Goal: Information Seeking & Learning: Find specific fact

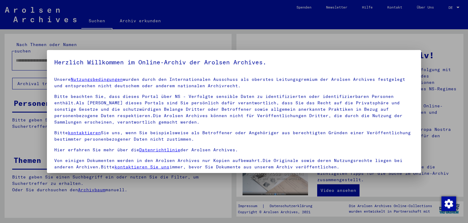
scroll to position [53, 0]
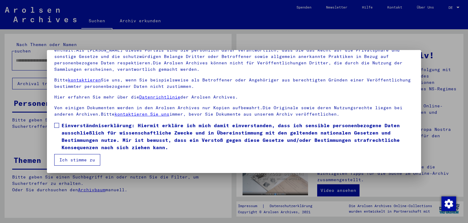
click at [57, 124] on span at bounding box center [56, 125] width 5 height 5
click at [82, 157] on button "Ich stimme zu" at bounding box center [77, 160] width 46 height 12
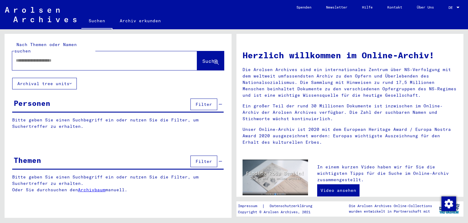
click at [56, 59] on div at bounding box center [95, 61] width 167 height 14
click at [58, 57] on input "text" at bounding box center [97, 60] width 163 height 6
type input "**********"
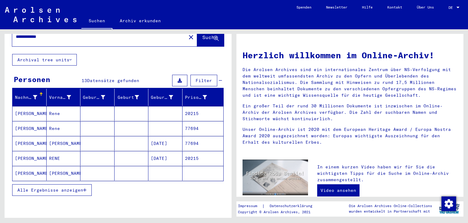
scroll to position [34, 0]
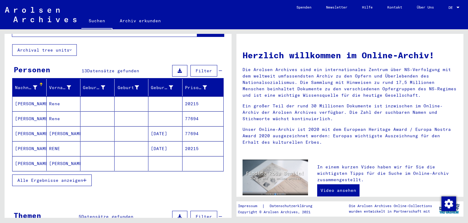
click at [88, 174] on button "Alle Ergebnisse anzeigen" at bounding box center [52, 180] width 80 height 12
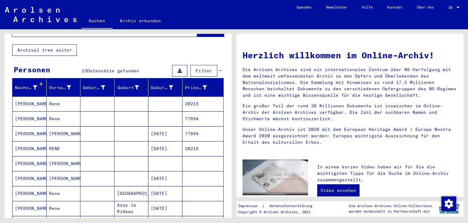
click at [88, 157] on mat-cell at bounding box center [98, 163] width 34 height 15
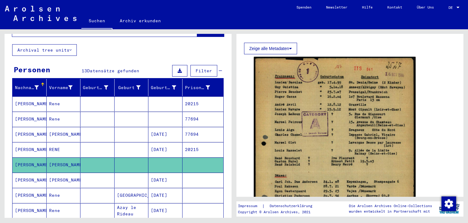
scroll to position [67, 0]
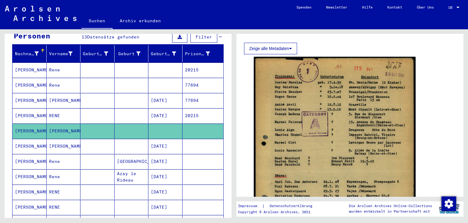
click at [108, 145] on mat-cell at bounding box center [98, 146] width 34 height 15
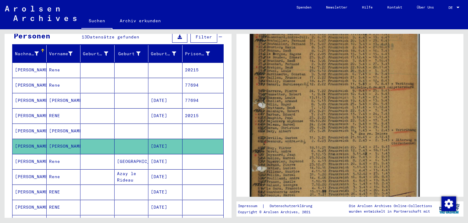
scroll to position [135, 0]
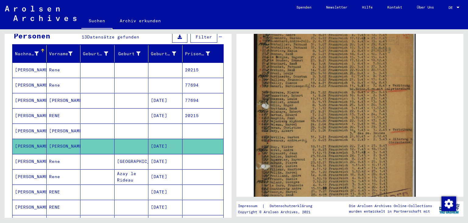
click at [129, 109] on mat-cell at bounding box center [132, 115] width 34 height 15
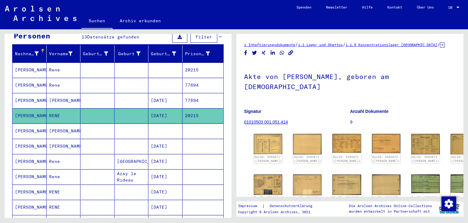
click at [110, 93] on mat-cell at bounding box center [98, 100] width 34 height 15
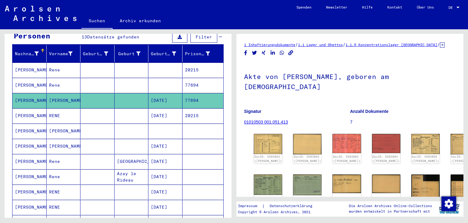
click at [173, 109] on mat-cell "[DATE]" at bounding box center [166, 115] width 34 height 15
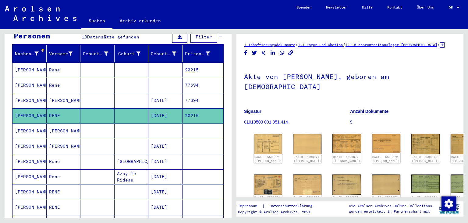
click at [175, 139] on mat-cell "[DATE]" at bounding box center [166, 146] width 34 height 15
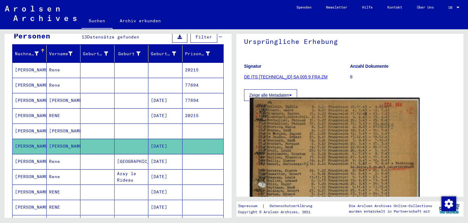
scroll to position [67, 0]
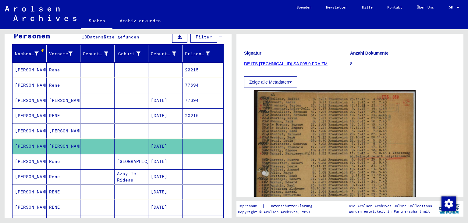
click at [168, 154] on mat-cell "[DATE]" at bounding box center [166, 161] width 34 height 15
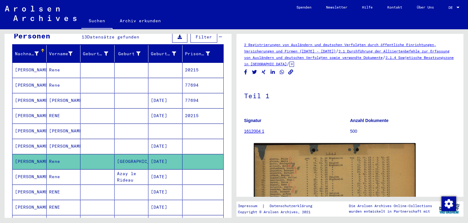
scroll to position [135, 0]
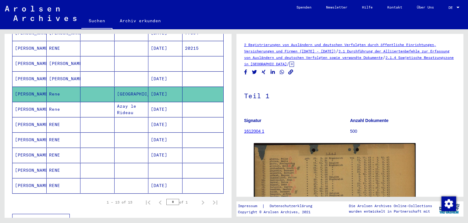
click at [172, 132] on mat-cell "[DATE]" at bounding box center [166, 139] width 34 height 15
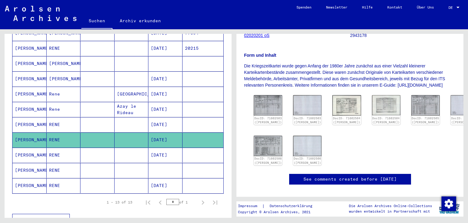
scroll to position [67, 0]
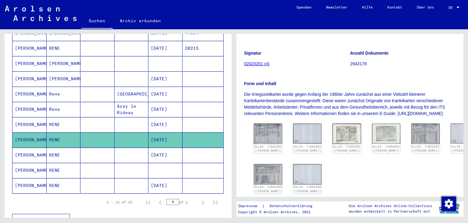
click at [171, 148] on mat-cell "[DATE]" at bounding box center [166, 155] width 34 height 15
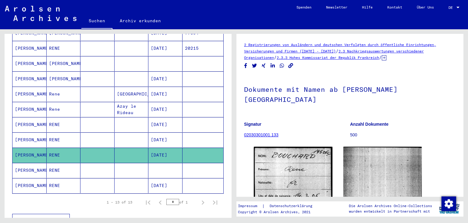
click at [164, 167] on mat-cell at bounding box center [166, 170] width 34 height 15
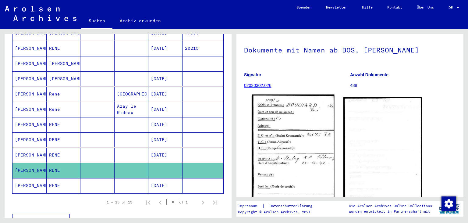
scroll to position [52, 0]
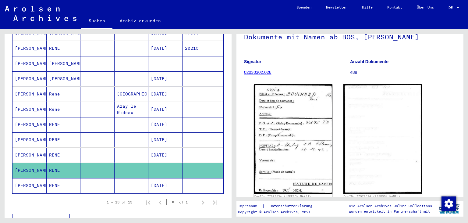
click at [190, 178] on mat-cell at bounding box center [203, 185] width 41 height 15
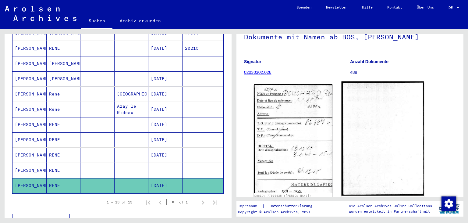
scroll to position [67, 0]
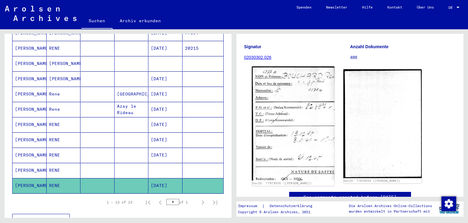
click at [329, 94] on img at bounding box center [293, 123] width 82 height 114
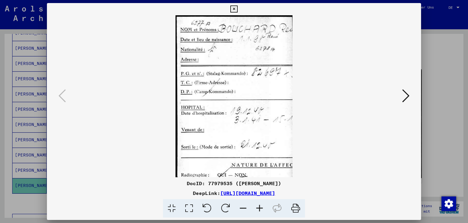
click at [412, 96] on button at bounding box center [406, 96] width 11 height 17
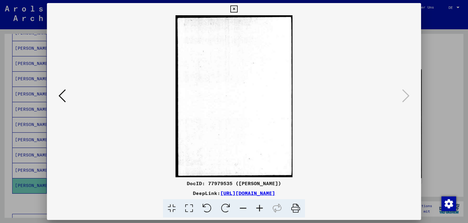
click at [65, 102] on icon at bounding box center [62, 95] width 7 height 15
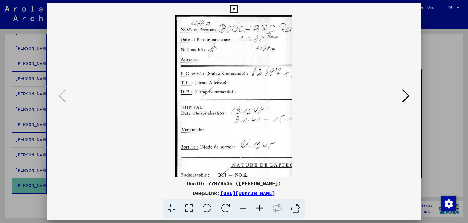
click at [238, 11] on icon at bounding box center [234, 8] width 7 height 7
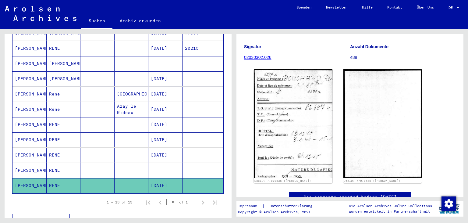
click at [169, 163] on mat-cell at bounding box center [166, 170] width 34 height 15
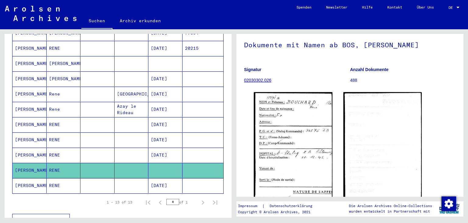
scroll to position [67, 0]
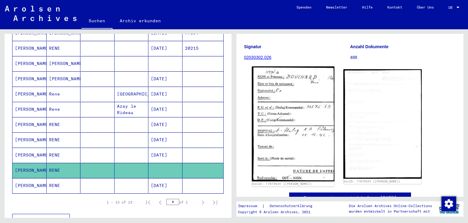
click at [323, 113] on img at bounding box center [293, 123] width 82 height 115
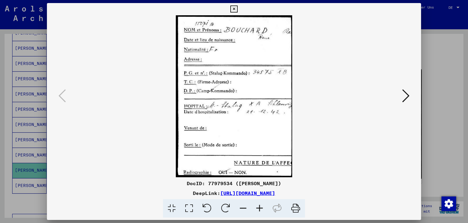
click at [257, 206] on icon at bounding box center [260, 208] width 16 height 19
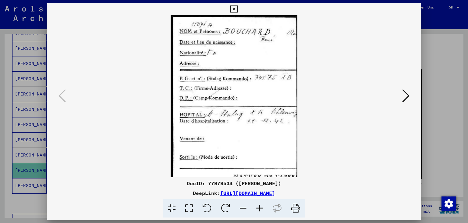
click at [257, 206] on icon at bounding box center [260, 208] width 16 height 19
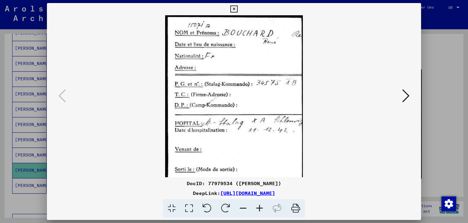
click at [257, 206] on icon at bounding box center [260, 208] width 16 height 19
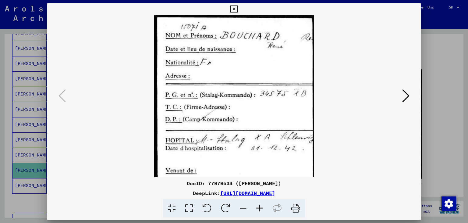
click at [257, 206] on icon at bounding box center [260, 208] width 16 height 19
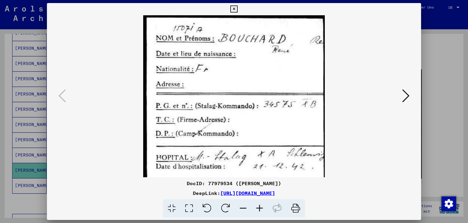
click at [257, 206] on icon at bounding box center [260, 208] width 16 height 19
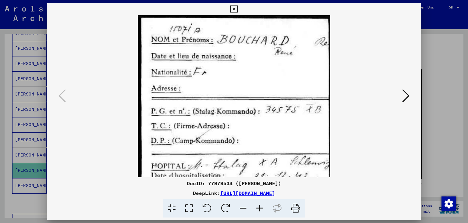
click at [257, 206] on icon at bounding box center [260, 208] width 16 height 19
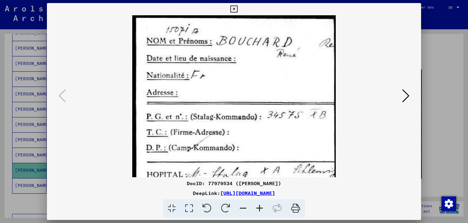
click at [257, 206] on icon at bounding box center [260, 208] width 16 height 19
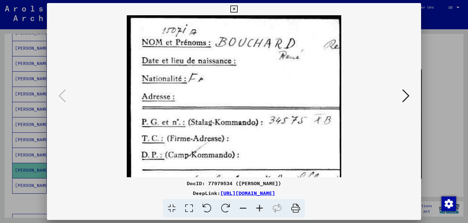
click at [257, 206] on icon at bounding box center [260, 208] width 16 height 19
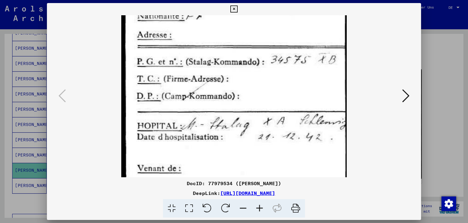
drag, startPoint x: 241, startPoint y: 145, endPoint x: 241, endPoint y: 78, distance: 66.8
click at [245, 78] on img at bounding box center [234, 106] width 226 height 314
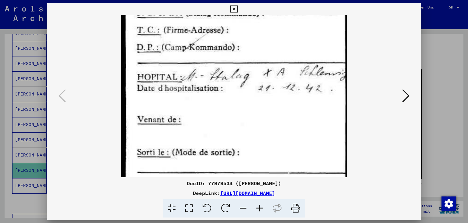
scroll to position [120, 0]
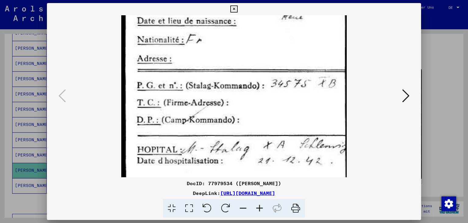
drag, startPoint x: 241, startPoint y: 78, endPoint x: 332, endPoint y: 70, distance: 91.8
click at [291, 116] on img at bounding box center [234, 130] width 226 height 314
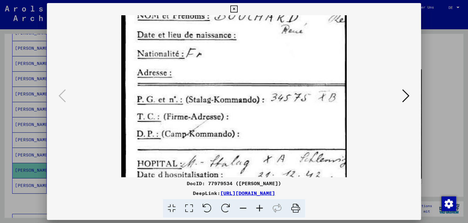
click at [238, 9] on icon at bounding box center [234, 8] width 7 height 7
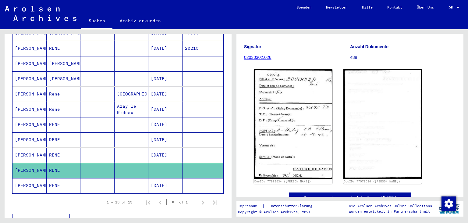
click at [162, 148] on mat-cell "[DATE]" at bounding box center [166, 155] width 34 height 15
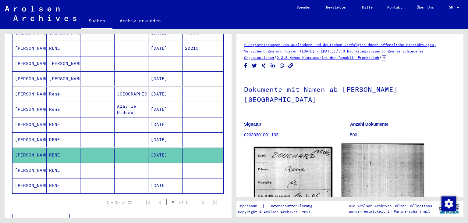
scroll to position [67, 0]
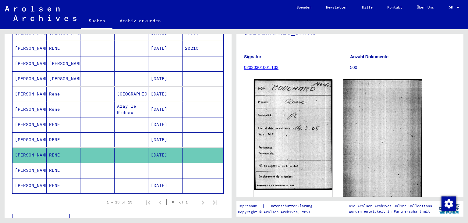
click at [160, 137] on mat-cell "[DATE]" at bounding box center [166, 139] width 34 height 15
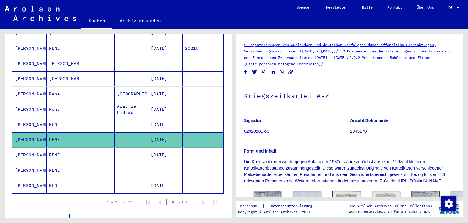
scroll to position [101, 0]
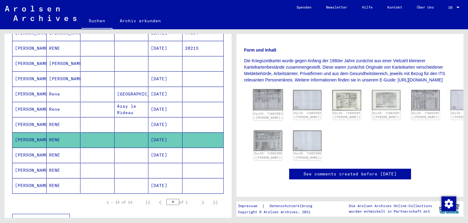
click at [269, 101] on img at bounding box center [268, 99] width 30 height 21
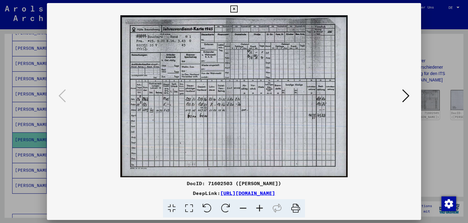
click at [258, 204] on icon at bounding box center [260, 208] width 16 height 19
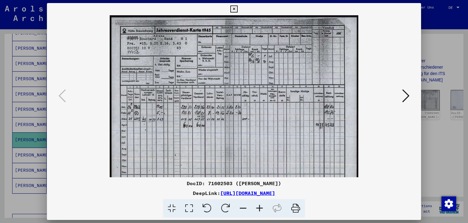
click at [258, 204] on icon at bounding box center [260, 208] width 16 height 19
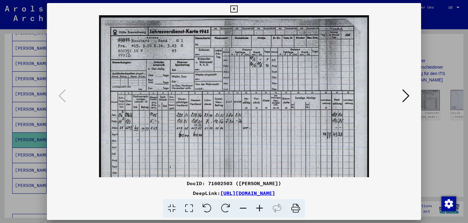
click at [258, 204] on icon at bounding box center [260, 208] width 16 height 19
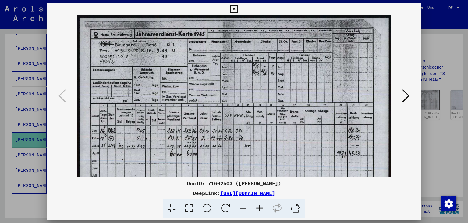
click at [258, 204] on icon at bounding box center [260, 208] width 16 height 19
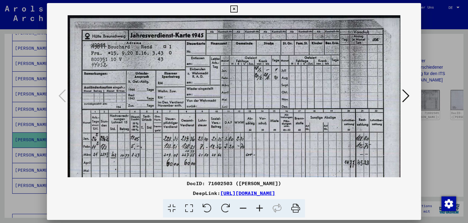
click at [258, 204] on icon at bounding box center [260, 208] width 16 height 19
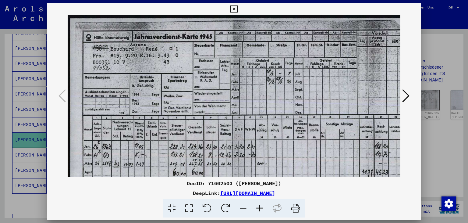
click at [258, 204] on icon at bounding box center [260, 208] width 16 height 19
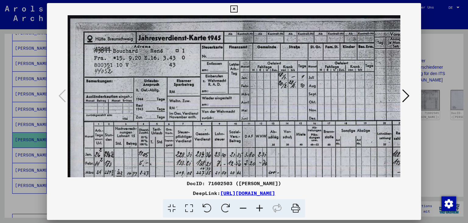
click at [258, 204] on icon at bounding box center [260, 208] width 16 height 19
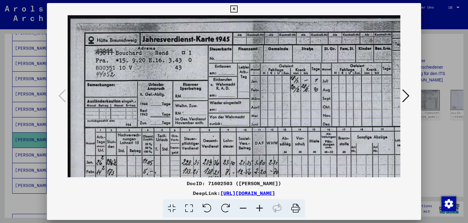
click at [258, 204] on icon at bounding box center [260, 208] width 16 height 19
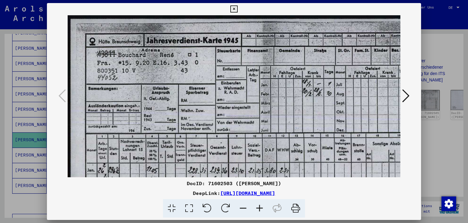
click at [404, 98] on icon at bounding box center [406, 95] width 7 height 15
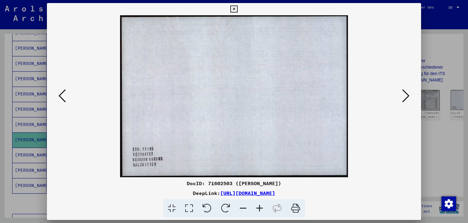
click at [404, 98] on icon at bounding box center [406, 95] width 7 height 15
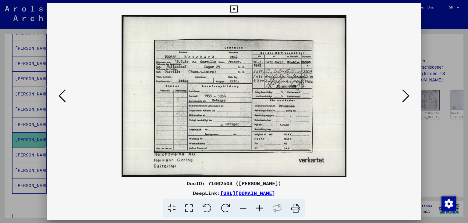
click at [238, 11] on icon at bounding box center [234, 8] width 7 height 7
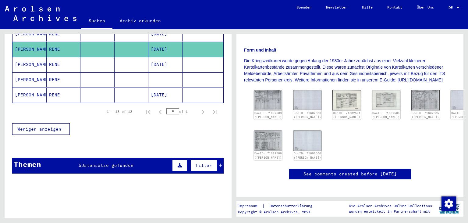
scroll to position [236, 0]
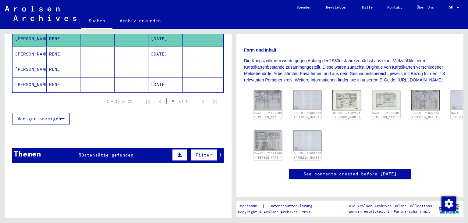
click at [222, 148] on div "Filter" at bounding box center [197, 155] width 52 height 15
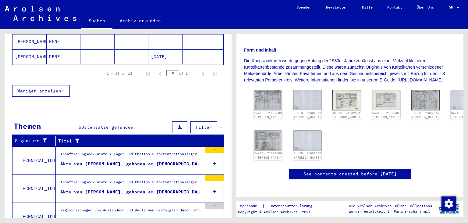
scroll to position [269, 0]
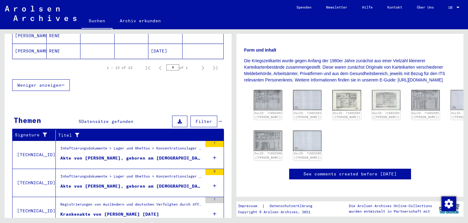
click at [160, 155] on div "Akte von [PERSON_NAME], geboren am [DEMOGRAPHIC_DATA]" at bounding box center [131, 158] width 142 height 6
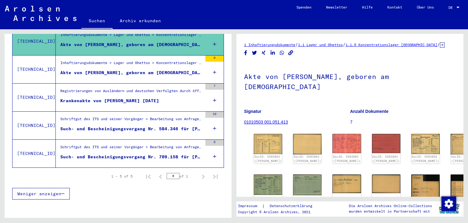
scroll to position [132, 0]
click at [178, 70] on div "Akte von [PERSON_NAME], geboren am [DEMOGRAPHIC_DATA]" at bounding box center [131, 73] width 142 height 6
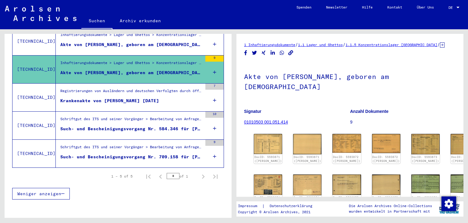
click at [182, 116] on div "Schriftgut des ITS und seiner Vorgänger > Bearbeitung von Anfragen > Fallbezoge…" at bounding box center [131, 120] width 142 height 9
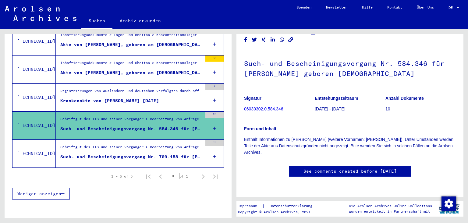
scroll to position [34, 0]
click at [163, 144] on div "Schriftgut des ITS und seiner Vorgänger > Bearbeitung von Anfragen > Fallbezoge…" at bounding box center [131, 148] width 142 height 9
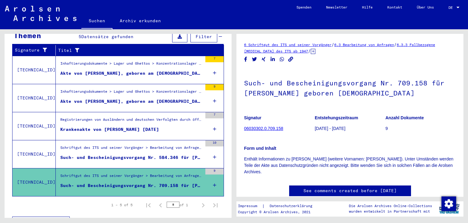
scroll to position [65, 0]
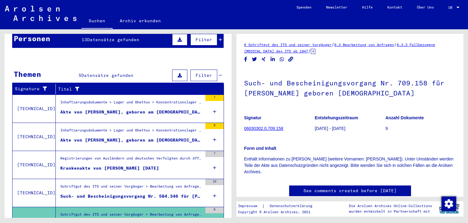
click at [170, 127] on div "Inhaftierungsdokumente > Lager und Ghettos > Konzentrationslager [GEOGRAPHIC_DA…" at bounding box center [131, 131] width 142 height 9
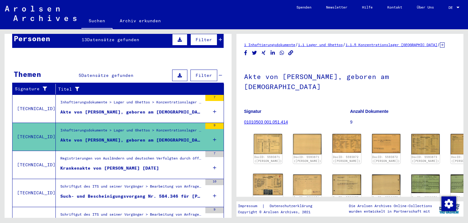
click at [266, 175] on img at bounding box center [268, 184] width 30 height 21
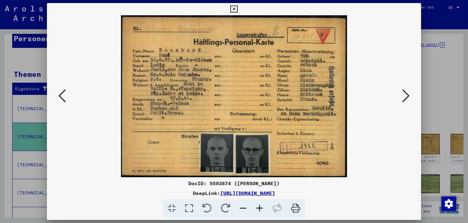
click at [238, 7] on icon at bounding box center [234, 8] width 7 height 7
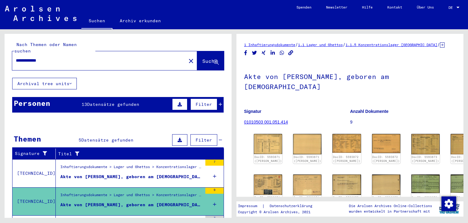
click at [221, 102] on icon at bounding box center [220, 104] width 3 height 4
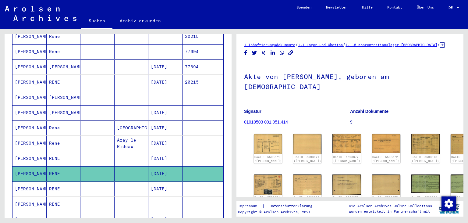
scroll to position [202, 0]
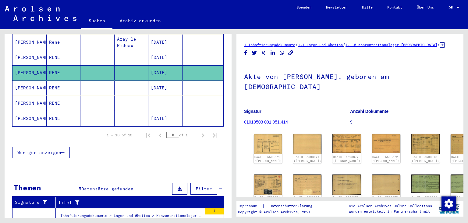
click at [197, 112] on mat-cell at bounding box center [203, 118] width 41 height 15
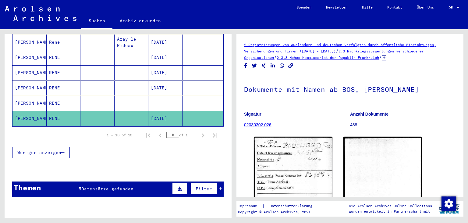
click at [167, 99] on mat-cell at bounding box center [166, 103] width 34 height 15
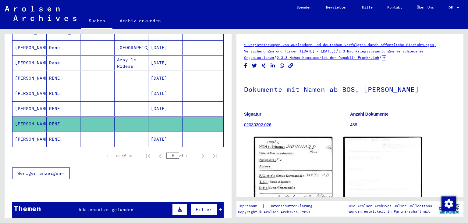
scroll to position [168, 0]
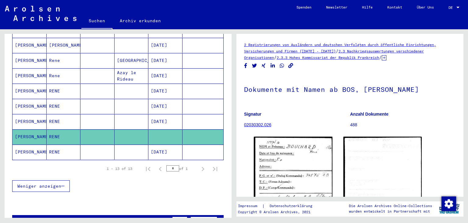
click at [101, 114] on mat-cell at bounding box center [98, 121] width 34 height 15
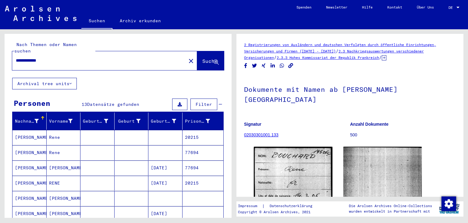
drag, startPoint x: 69, startPoint y: 61, endPoint x: 0, endPoint y: 52, distance: 69.5
click at [5, 52] on div "**********" at bounding box center [118, 128] width 227 height 188
drag, startPoint x: 77, startPoint y: 52, endPoint x: 0, endPoint y: 52, distance: 76.8
click at [16, 57] on input "**********" at bounding box center [99, 60] width 167 height 6
paste input "**********"
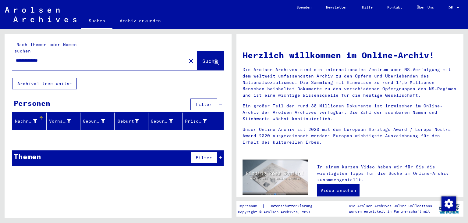
click at [223, 150] on div "Themen Filter" at bounding box center [118, 158] width 212 height 16
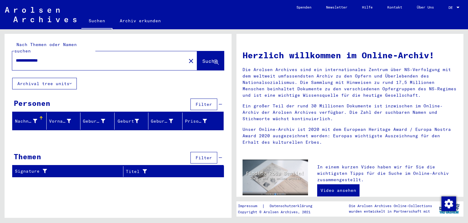
drag, startPoint x: 62, startPoint y: 55, endPoint x: 38, endPoint y: 55, distance: 24.1
click at [38, 57] on input "**********" at bounding box center [97, 60] width 163 height 6
paste input "******"
type input "**********"
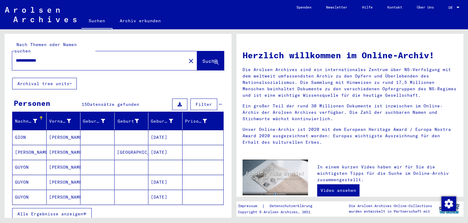
click at [116, 132] on mat-cell at bounding box center [132, 137] width 34 height 15
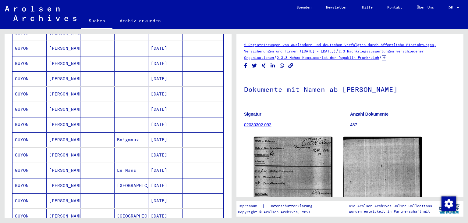
scroll to position [67, 0]
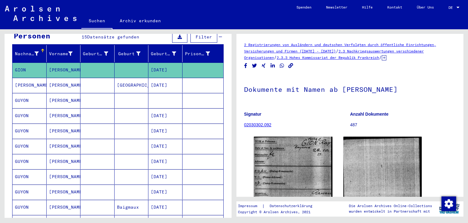
click at [152, 78] on mat-cell "[DATE]" at bounding box center [166, 85] width 34 height 15
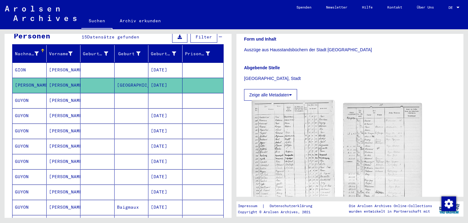
scroll to position [168, 0]
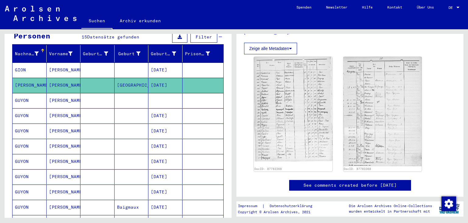
click at [170, 93] on mat-cell at bounding box center [166, 100] width 34 height 15
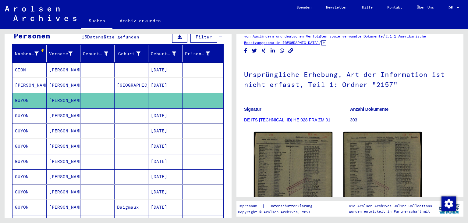
scroll to position [34, 0]
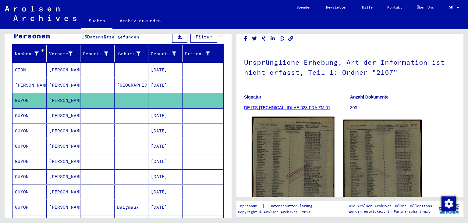
click at [310, 145] on img at bounding box center [293, 175] width 82 height 117
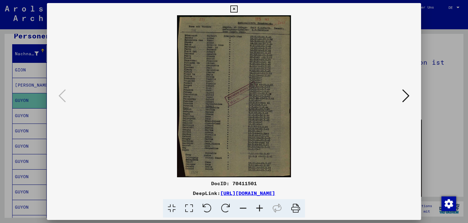
click at [262, 208] on icon at bounding box center [260, 208] width 16 height 19
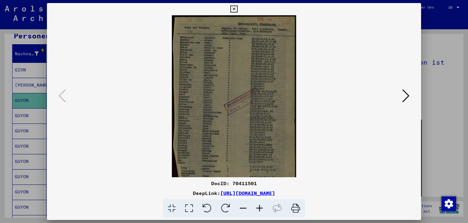
click at [262, 208] on icon at bounding box center [260, 208] width 16 height 19
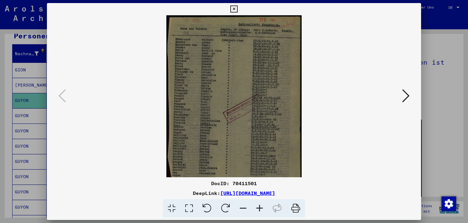
click at [262, 208] on icon at bounding box center [260, 208] width 16 height 19
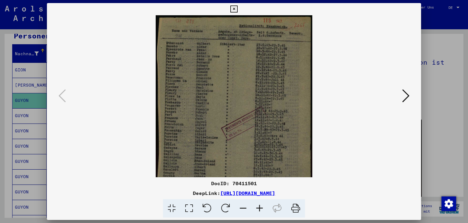
click at [262, 208] on icon at bounding box center [260, 208] width 16 height 19
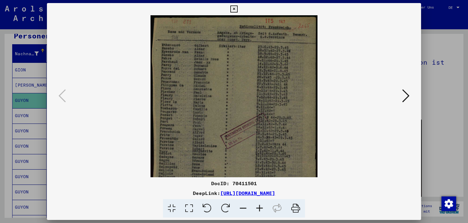
click at [262, 208] on icon at bounding box center [260, 208] width 16 height 19
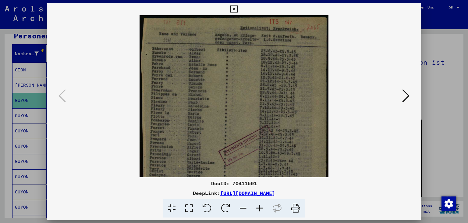
click at [262, 208] on icon at bounding box center [260, 208] width 16 height 19
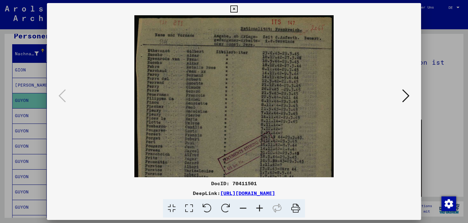
drag, startPoint x: 416, startPoint y: 9, endPoint x: 397, endPoint y: 88, distance: 81.0
click at [238, 9] on icon at bounding box center [234, 8] width 7 height 7
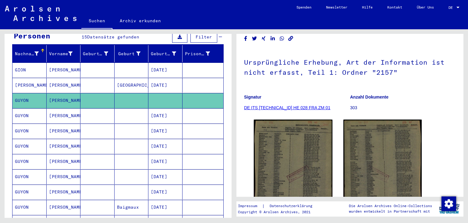
click at [169, 108] on mat-cell "[DATE]" at bounding box center [166, 115] width 34 height 15
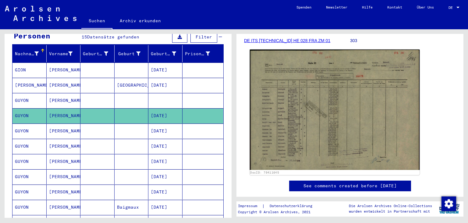
scroll to position [101, 0]
click at [300, 111] on img at bounding box center [335, 109] width 170 height 120
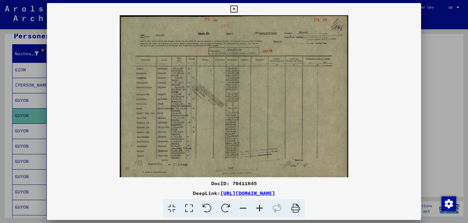
click at [260, 206] on icon at bounding box center [260, 208] width 16 height 19
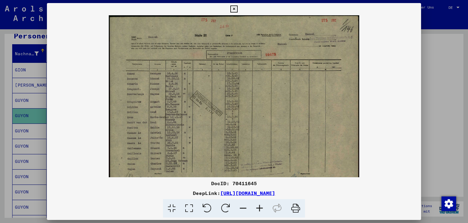
click at [260, 206] on icon at bounding box center [260, 208] width 16 height 19
click at [260, 205] on icon at bounding box center [260, 208] width 16 height 19
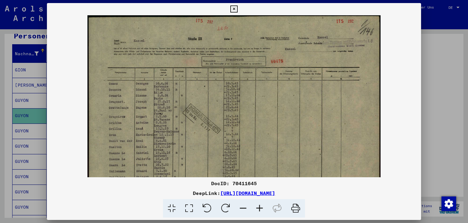
click at [260, 205] on icon at bounding box center [260, 208] width 16 height 19
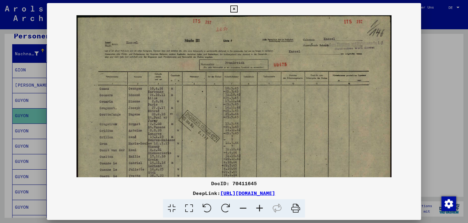
click at [238, 7] on icon at bounding box center [234, 8] width 7 height 7
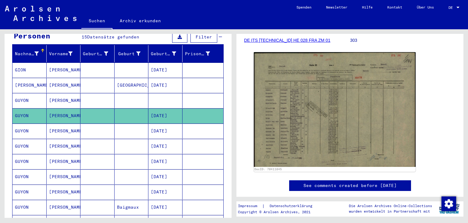
click at [121, 124] on mat-cell at bounding box center [132, 131] width 34 height 15
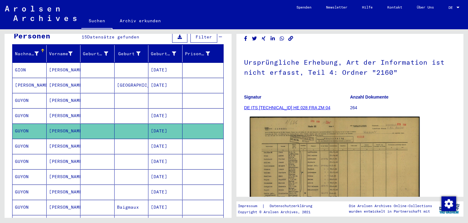
scroll to position [101, 0]
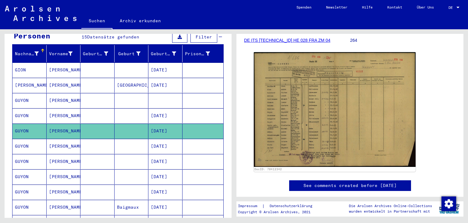
click at [190, 139] on mat-cell at bounding box center [203, 146] width 41 height 15
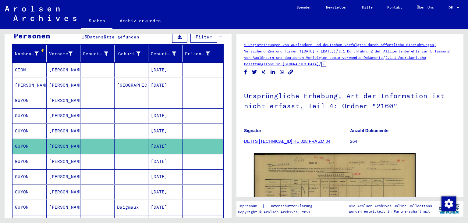
click at [173, 156] on mat-cell "[DATE]" at bounding box center [166, 161] width 34 height 15
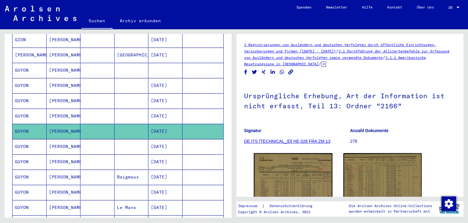
scroll to position [135, 0]
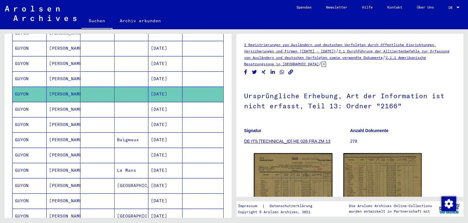
click at [170, 117] on mat-cell "[DATE]" at bounding box center [166, 124] width 34 height 15
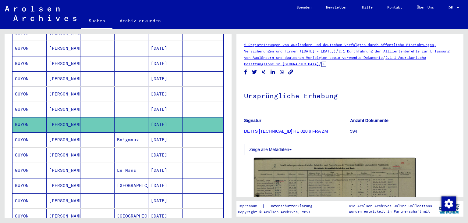
click at [167, 134] on mat-cell "[DATE]" at bounding box center [166, 139] width 34 height 15
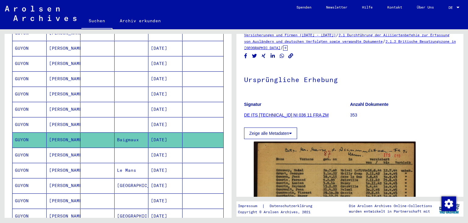
scroll to position [34, 0]
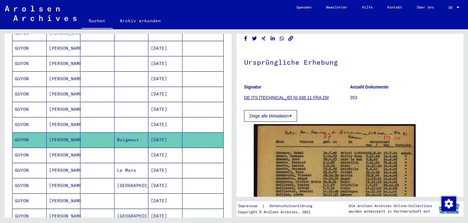
click at [173, 148] on mat-cell "[DATE]" at bounding box center [166, 155] width 34 height 15
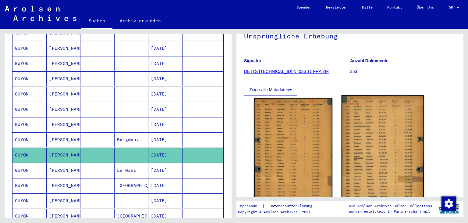
scroll to position [101, 0]
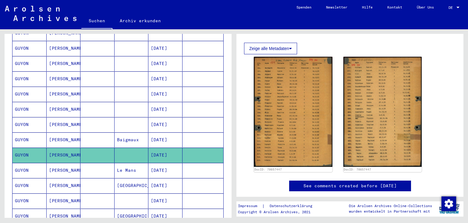
click at [171, 163] on mat-cell "[DATE]" at bounding box center [166, 170] width 34 height 15
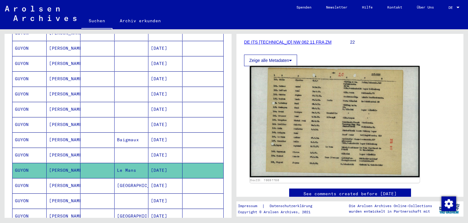
scroll to position [101, 0]
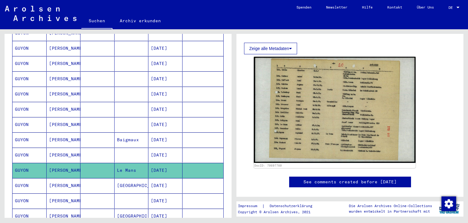
click at [163, 178] on mat-cell "[DATE]" at bounding box center [166, 185] width 34 height 15
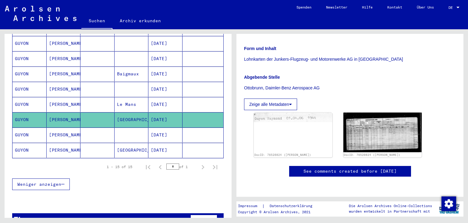
scroll to position [202, 0]
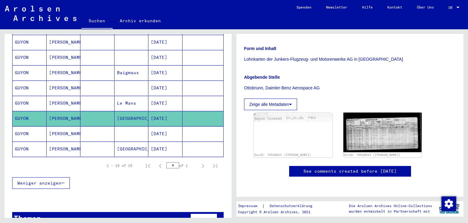
click at [173, 126] on mat-cell "[DATE]" at bounding box center [166, 133] width 34 height 15
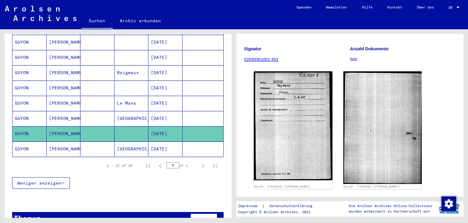
scroll to position [67, 0]
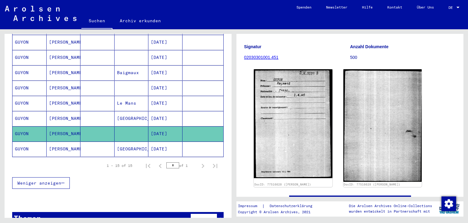
click at [174, 141] on mat-cell "[DATE]" at bounding box center [166, 148] width 34 height 15
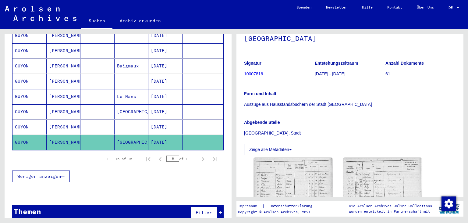
scroll to position [168, 0]
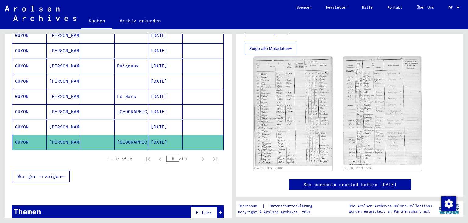
click at [222, 210] on icon at bounding box center [220, 212] width 3 height 4
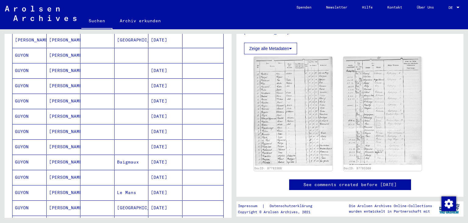
scroll to position [0, 0]
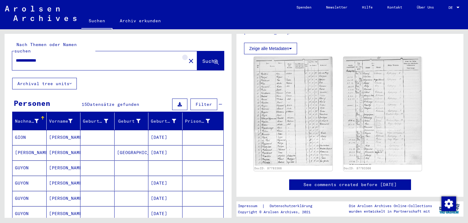
click at [188, 57] on mat-icon "close" at bounding box center [191, 60] width 7 height 7
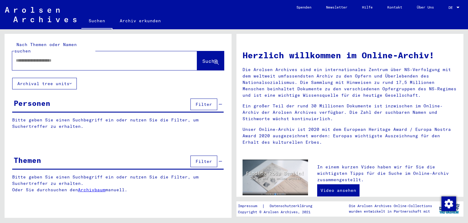
click at [128, 57] on div at bounding box center [95, 61] width 167 height 14
click at [124, 57] on input "text" at bounding box center [97, 60] width 163 height 6
paste input "**********"
type input "**********"
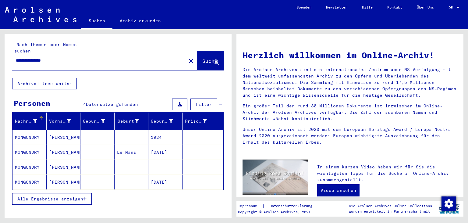
click at [67, 131] on mat-cell "[PERSON_NAME]" at bounding box center [64, 137] width 34 height 15
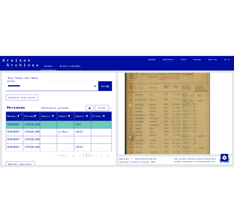
scroll to position [242, 0]
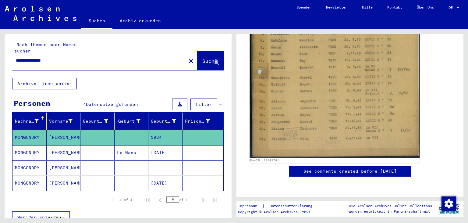
click at [348, 92] on img at bounding box center [335, 38] width 170 height 238
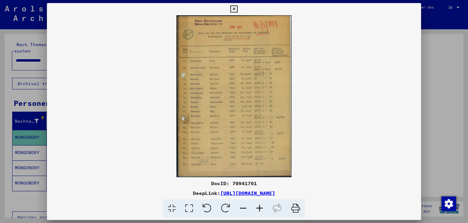
click at [275, 192] on link "[URL][DOMAIN_NAME]" at bounding box center [247, 193] width 55 height 6
click at [263, 194] on link "[URL][DOMAIN_NAME]" at bounding box center [247, 193] width 55 height 6
drag, startPoint x: 210, startPoint y: 182, endPoint x: 264, endPoint y: 181, distance: 53.7
click at [264, 181] on div "DocID: 70941761" at bounding box center [234, 183] width 375 height 7
copy div "DocID: 70941761"
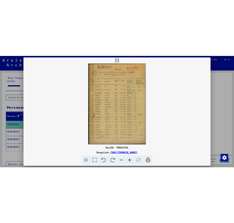
scroll to position [0, 0]
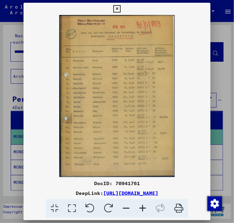
click at [141, 214] on icon at bounding box center [142, 208] width 16 height 19
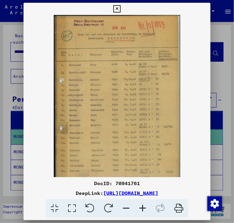
click at [141, 214] on icon at bounding box center [142, 208] width 16 height 19
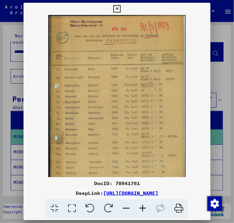
click at [141, 214] on icon at bounding box center [142, 208] width 16 height 19
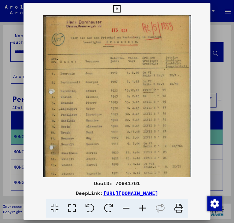
click at [141, 214] on icon at bounding box center [142, 208] width 16 height 19
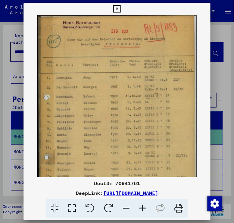
click at [141, 214] on icon at bounding box center [142, 208] width 16 height 19
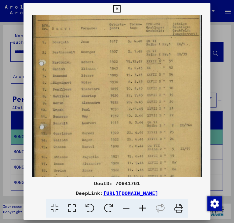
scroll to position [61, 0]
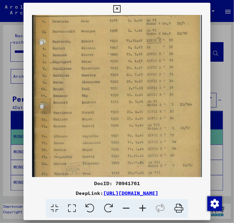
drag, startPoint x: 126, startPoint y: 133, endPoint x: 127, endPoint y: 79, distance: 53.7
click at [127, 79] on img at bounding box center [117, 73] width 170 height 238
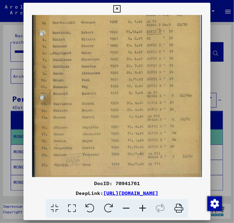
scroll to position [76, 0]
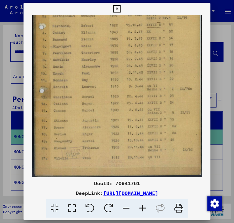
drag, startPoint x: 141, startPoint y: 161, endPoint x: 144, endPoint y: 136, distance: 24.9
click at [144, 136] on img at bounding box center [117, 58] width 170 height 238
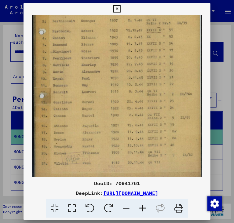
scroll to position [72, 0]
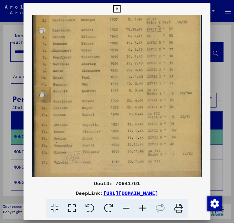
drag, startPoint x: 145, startPoint y: 112, endPoint x: 158, endPoint y: 109, distance: 12.5
click at [158, 109] on img at bounding box center [117, 62] width 170 height 238
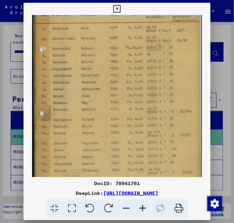
scroll to position [76, 0]
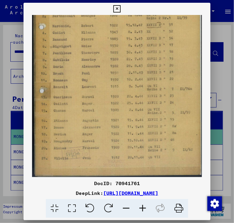
drag, startPoint x: 133, startPoint y: 93, endPoint x: 136, endPoint y: 84, distance: 9.3
click at [136, 84] on img at bounding box center [117, 58] width 170 height 238
drag, startPoint x: 162, startPoint y: 81, endPoint x: 167, endPoint y: 71, distance: 11.5
click at [167, 71] on img at bounding box center [117, 58] width 170 height 238
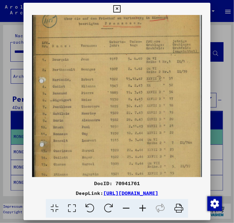
scroll to position [0, 0]
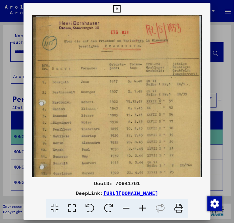
drag, startPoint x: 135, startPoint y: 78, endPoint x: 145, endPoint y: 164, distance: 86.3
click at [145, 164] on img at bounding box center [117, 134] width 170 height 238
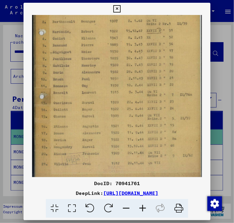
scroll to position [76, 0]
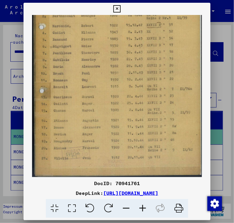
drag, startPoint x: 130, startPoint y: 137, endPoint x: 144, endPoint y: 56, distance: 82.3
click at [144, 56] on img at bounding box center [117, 58] width 170 height 238
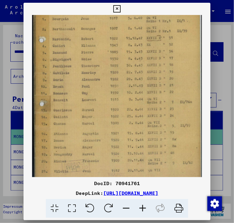
scroll to position [63, 0]
drag, startPoint x: 174, startPoint y: 86, endPoint x: 178, endPoint y: 99, distance: 13.3
click at [177, 99] on img at bounding box center [117, 71] width 170 height 238
click at [137, 112] on img at bounding box center [117, 71] width 170 height 238
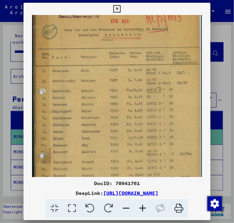
scroll to position [0, 0]
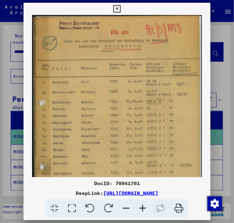
drag, startPoint x: 117, startPoint y: 97, endPoint x: 153, endPoint y: 106, distance: 36.7
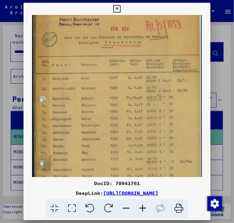
click at [120, 6] on icon at bounding box center [116, 8] width 7 height 7
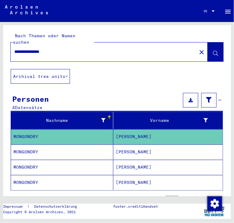
click at [73, 129] on mat-cell "MONGONDRY" at bounding box center [62, 136] width 102 height 15
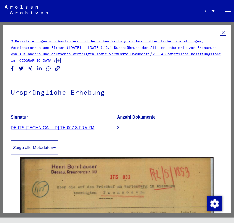
click at [73, 125] on figure "Signatur DE ITS [TECHNICAL_ID] TH 007 3 FRA ZM" at bounding box center [64, 122] width 106 height 27
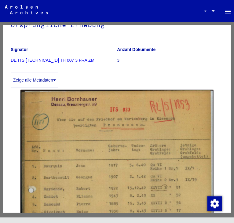
scroll to position [0, 0]
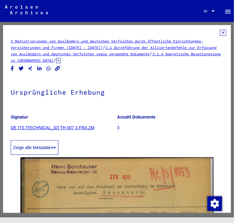
click at [118, 131] on p "3" at bounding box center [170, 127] width 106 height 6
click at [224, 33] on icon at bounding box center [223, 33] width 6 height 6
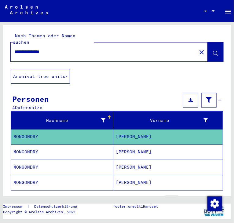
click at [77, 144] on mat-cell "MONGONDRY" at bounding box center [62, 151] width 102 height 15
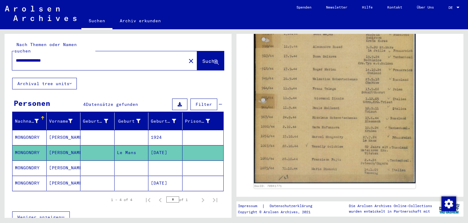
scroll to position [210, 0]
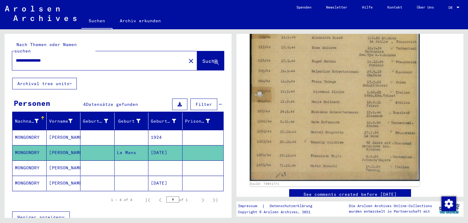
click at [352, 104] on img at bounding box center [335, 61] width 170 height 239
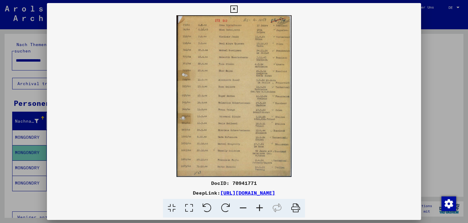
click at [259, 206] on icon at bounding box center [260, 208] width 16 height 19
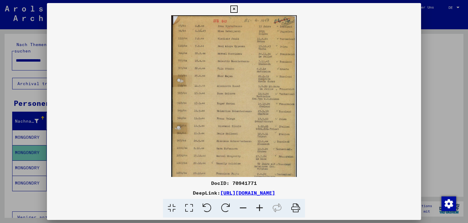
click at [259, 206] on icon at bounding box center [260, 208] width 16 height 19
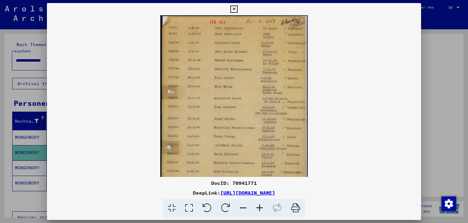
click at [259, 206] on icon at bounding box center [260, 208] width 16 height 19
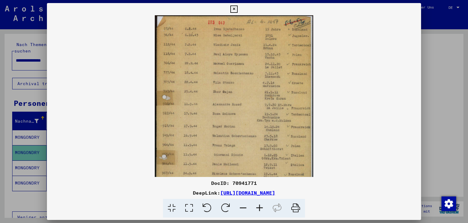
click at [259, 206] on icon at bounding box center [260, 208] width 16 height 19
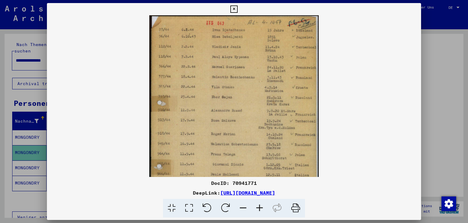
click at [259, 206] on icon at bounding box center [260, 208] width 16 height 19
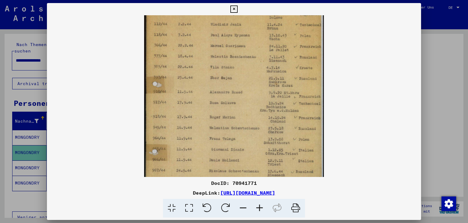
scroll to position [0, 0]
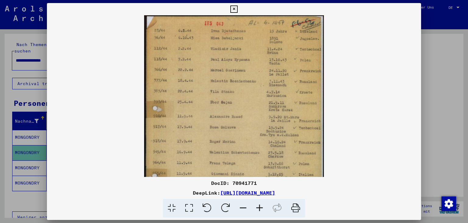
drag, startPoint x: 234, startPoint y: 105, endPoint x: 258, endPoint y: 133, distance: 37.2
click at [245, 152] on img at bounding box center [234, 141] width 180 height 253
click at [238, 6] on icon at bounding box center [234, 8] width 7 height 7
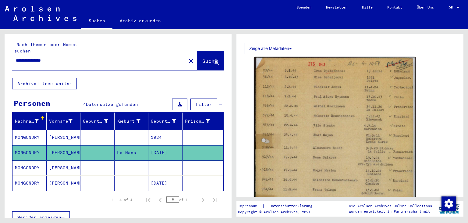
scroll to position [236, 0]
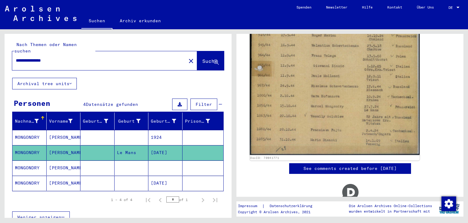
click at [347, 108] on img at bounding box center [335, 35] width 170 height 239
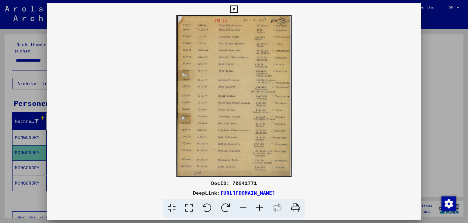
drag, startPoint x: 259, startPoint y: 183, endPoint x: 233, endPoint y: 183, distance: 25.9
click at [233, 183] on div "DocID: 70941771" at bounding box center [234, 182] width 375 height 7
copy div "70941771"
click at [105, 85] on img at bounding box center [234, 96] width 375 height 162
click at [238, 6] on icon at bounding box center [234, 8] width 7 height 7
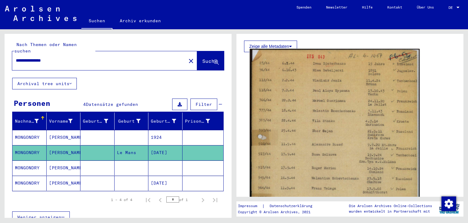
scroll to position [34, 0]
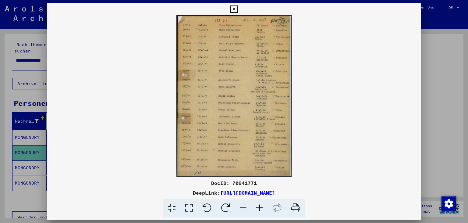
click at [238, 9] on icon at bounding box center [234, 8] width 7 height 7
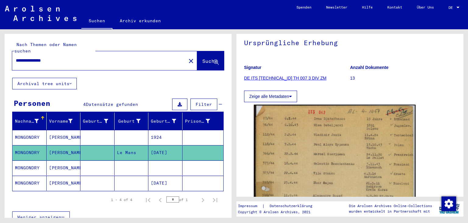
scroll to position [67, 0]
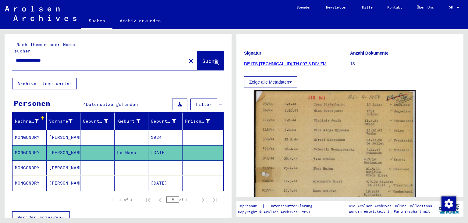
click at [301, 63] on link "DE ITS [TECHNICAL_ID] TH 007 3 DIV ZM" at bounding box center [285, 63] width 82 height 5
click at [304, 63] on link "DE ITS [TECHNICAL_ID] TH 007 3 DIV ZM" at bounding box center [285, 63] width 82 height 5
click at [303, 63] on link "DE ITS [TECHNICAL_ID] TH 007 3 DIV ZM" at bounding box center [285, 63] width 82 height 5
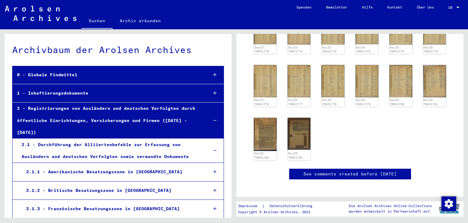
scroll to position [11, 0]
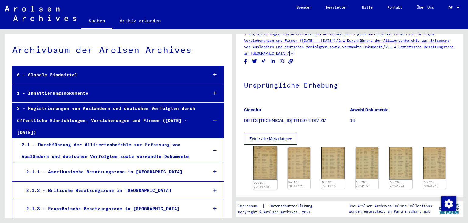
click at [262, 164] on img at bounding box center [265, 163] width 24 height 34
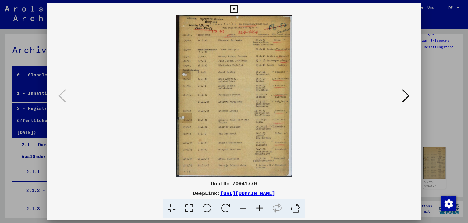
click at [238, 10] on icon at bounding box center [234, 8] width 7 height 7
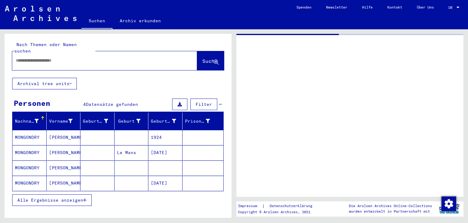
type input "********"
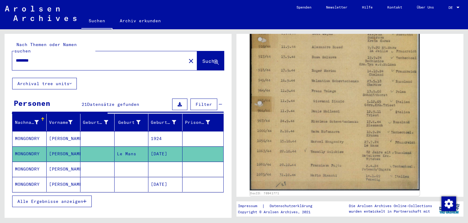
scroll to position [202, 0]
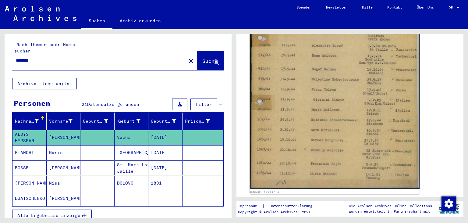
click at [338, 143] on img at bounding box center [335, 69] width 170 height 239
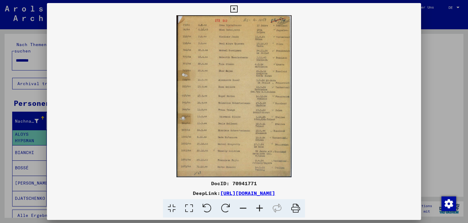
click at [260, 207] on icon at bounding box center [260, 208] width 16 height 19
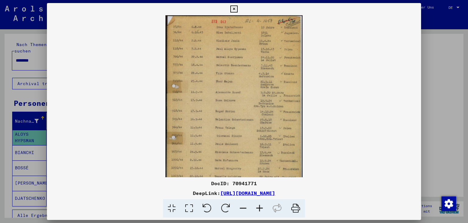
click at [260, 207] on icon at bounding box center [260, 208] width 16 height 19
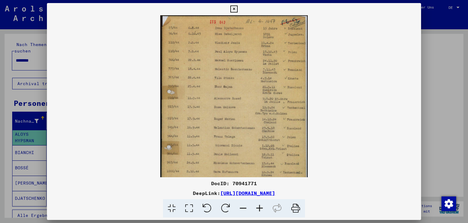
click at [260, 207] on icon at bounding box center [260, 208] width 16 height 19
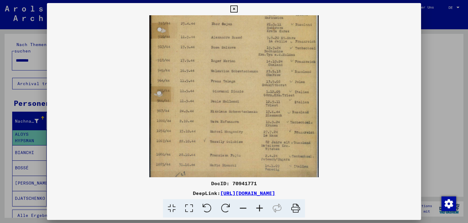
scroll to position [74, 0]
drag, startPoint x: 249, startPoint y: 123, endPoint x: 253, endPoint y: 49, distance: 73.9
click at [253, 49] on img at bounding box center [234, 60] width 170 height 238
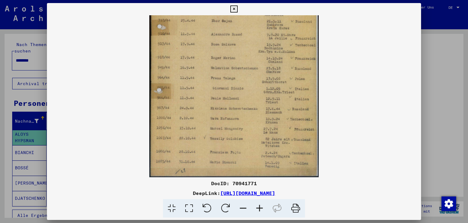
drag, startPoint x: 158, startPoint y: 130, endPoint x: 157, endPoint y: 126, distance: 4.0
click at [157, 126] on img at bounding box center [234, 58] width 170 height 238
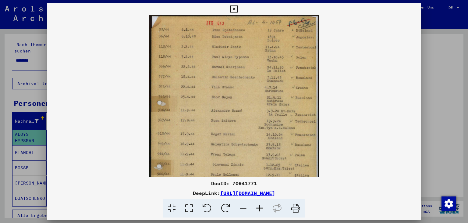
drag, startPoint x: 223, startPoint y: 119, endPoint x: 211, endPoint y: 148, distance: 31.2
click at [205, 162] on img at bounding box center [234, 134] width 170 height 238
click at [238, 10] on icon at bounding box center [234, 8] width 7 height 7
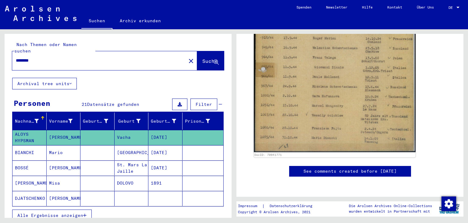
scroll to position [337, 0]
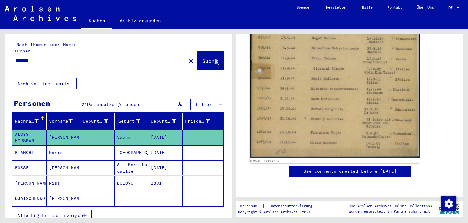
click at [323, 41] on img at bounding box center [335, 38] width 170 height 239
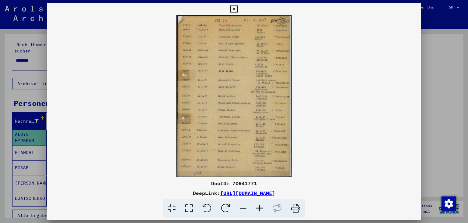
click at [252, 195] on link "[URL][DOMAIN_NAME]" at bounding box center [247, 193] width 55 height 6
click at [238, 7] on icon at bounding box center [234, 8] width 7 height 7
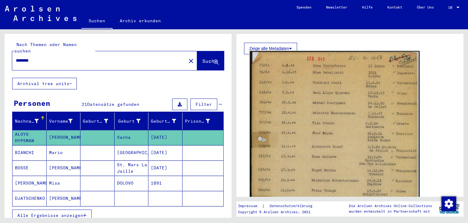
scroll to position [0, 0]
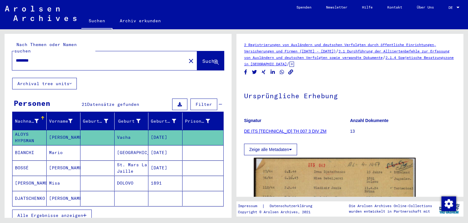
click at [288, 130] on link "DE ITS [TECHNICAL_ID] TH 007 3 DIV ZM" at bounding box center [285, 131] width 82 height 5
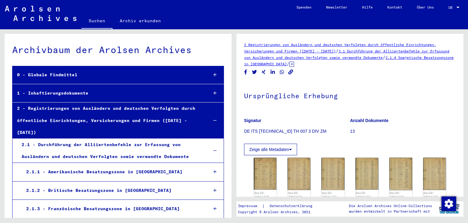
drag, startPoint x: 356, startPoint y: 102, endPoint x: 330, endPoint y: 113, distance: 27.9
click at [356, 102] on h1 "Ursprüngliche Erhebung" at bounding box center [350, 95] width 212 height 27
click at [273, 159] on img at bounding box center [265, 174] width 24 height 34
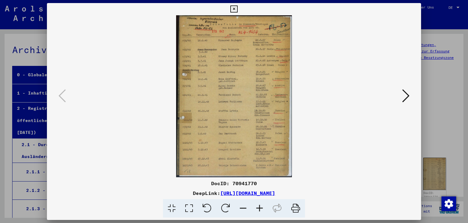
click at [263, 209] on icon at bounding box center [260, 208] width 16 height 19
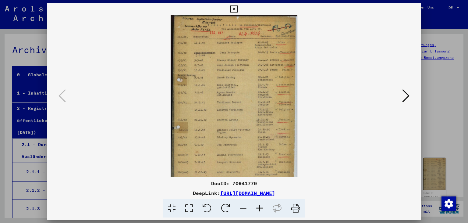
click at [263, 209] on icon at bounding box center [260, 208] width 16 height 19
click at [264, 209] on icon at bounding box center [260, 208] width 16 height 19
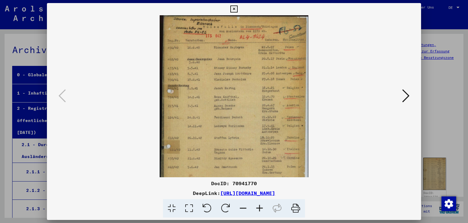
click at [264, 209] on icon at bounding box center [260, 208] width 16 height 19
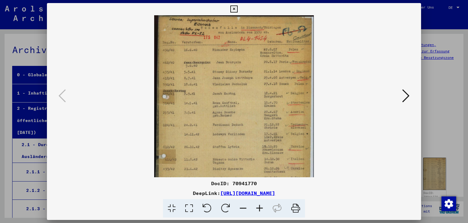
click at [238, 9] on icon at bounding box center [234, 8] width 7 height 7
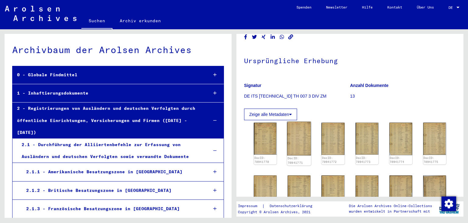
scroll to position [34, 0]
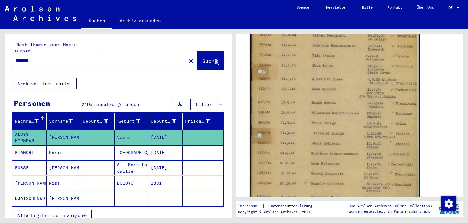
scroll to position [34, 0]
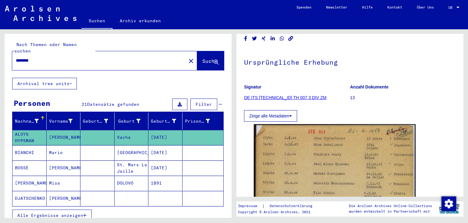
click at [188, 57] on mat-icon "close" at bounding box center [191, 60] width 7 height 7
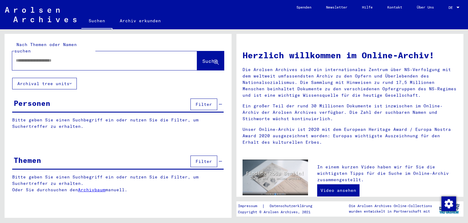
click at [130, 57] on input "text" at bounding box center [97, 60] width 163 height 6
paste input "**********"
type input "**********"
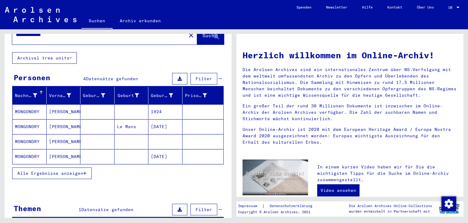
scroll to position [75, 0]
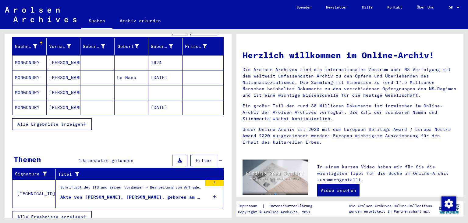
click at [180, 184] on div "Schriftgut des ITS und seiner Vorgänger > Bearbeitung von Anfragen > Suchvorgän…" at bounding box center [131, 188] width 142 height 9
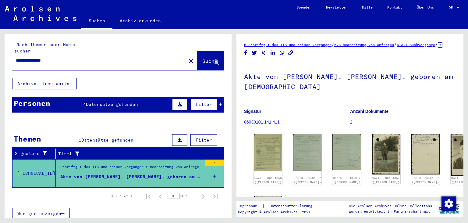
click at [251, 139] on div "DocID: 86404356 ([PERSON_NAME]) DocID: 86404357 ([PERSON_NAME]) DocID: 86404357…" at bounding box center [350, 190] width 212 height 119
click at [274, 135] on img at bounding box center [268, 152] width 30 height 39
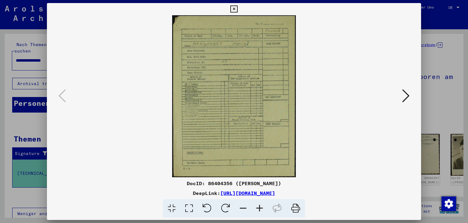
click at [408, 96] on icon at bounding box center [406, 95] width 7 height 15
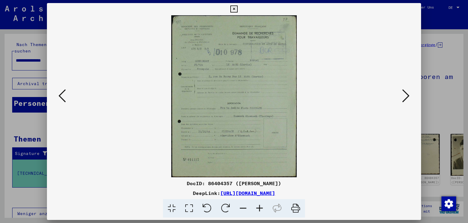
click at [408, 96] on icon at bounding box center [406, 95] width 7 height 15
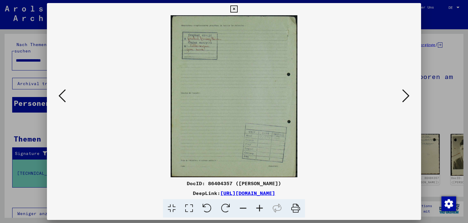
click at [408, 96] on icon at bounding box center [406, 95] width 7 height 15
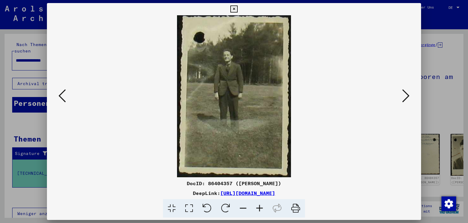
click at [408, 96] on icon at bounding box center [406, 95] width 7 height 15
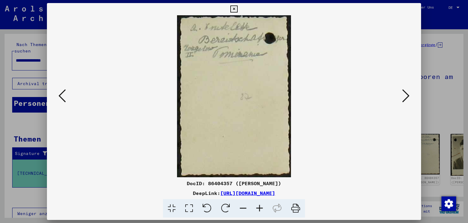
click at [397, 92] on img at bounding box center [234, 96] width 333 height 162
click at [409, 89] on icon at bounding box center [406, 95] width 7 height 15
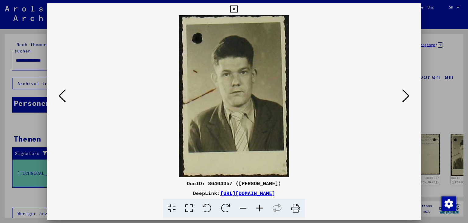
click at [409, 89] on icon at bounding box center [406, 95] width 7 height 15
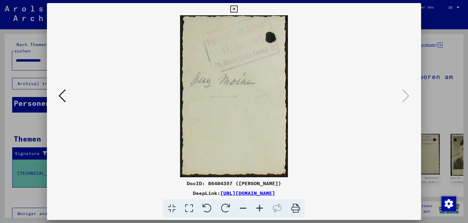
click at [238, 7] on icon at bounding box center [234, 8] width 7 height 7
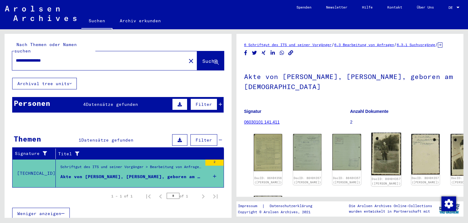
click at [371, 139] on img at bounding box center [386, 154] width 30 height 42
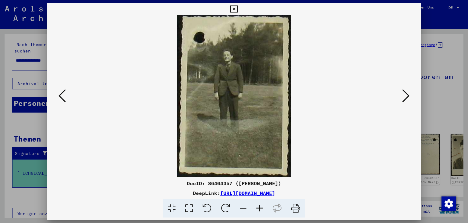
click at [409, 94] on icon at bounding box center [406, 95] width 7 height 15
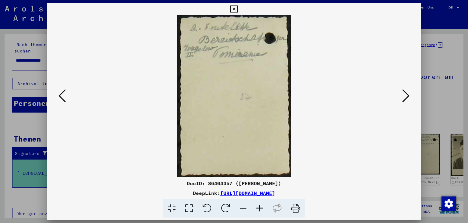
click at [238, 8] on icon at bounding box center [234, 8] width 7 height 7
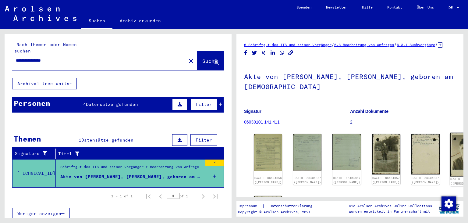
click at [450, 133] on img at bounding box center [465, 155] width 30 height 44
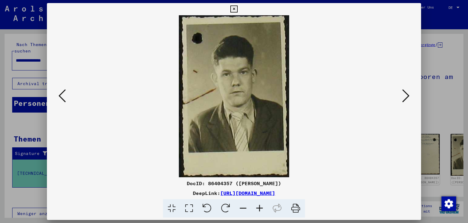
click at [409, 97] on icon at bounding box center [406, 95] width 7 height 15
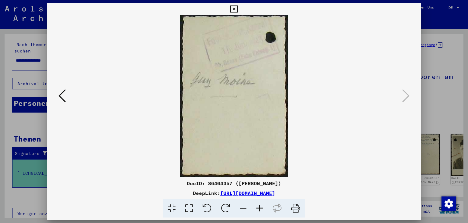
click at [238, 7] on icon at bounding box center [234, 8] width 7 height 7
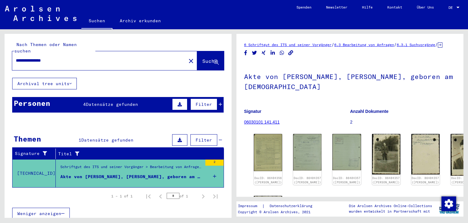
click at [221, 102] on icon at bounding box center [220, 104] width 3 height 4
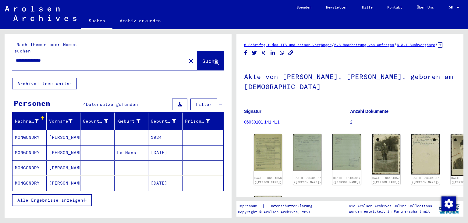
click at [165, 160] on mat-cell at bounding box center [166, 167] width 34 height 15
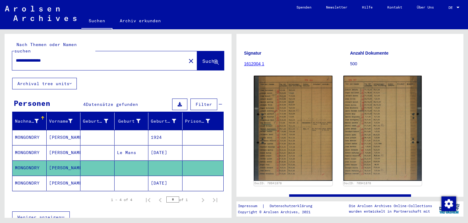
click at [170, 177] on mat-cell "[DATE]" at bounding box center [166, 183] width 34 height 15
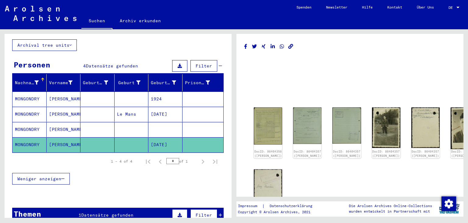
scroll to position [101, 0]
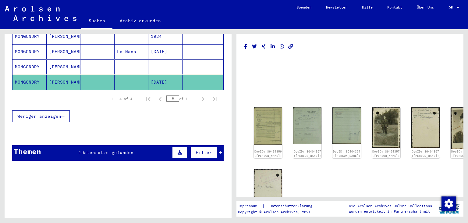
click at [222, 150] on icon at bounding box center [220, 152] width 3 height 4
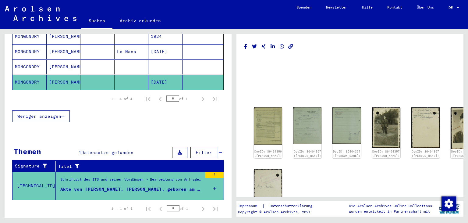
click at [165, 177] on div "Schriftgut des ITS und seiner Vorgänger > Bearbeitung von Anfragen > Suchvorgän…" at bounding box center [131, 181] width 142 height 9
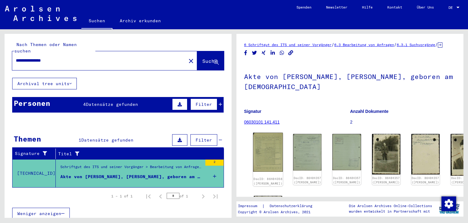
click at [264, 145] on img at bounding box center [268, 152] width 30 height 39
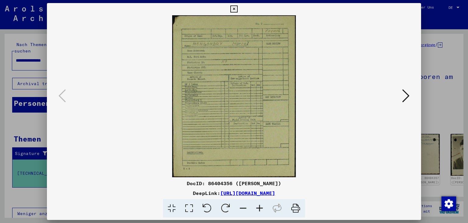
click at [264, 213] on icon at bounding box center [260, 208] width 16 height 19
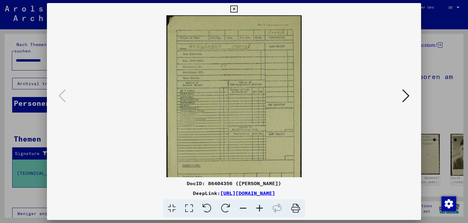
click at [264, 213] on icon at bounding box center [260, 208] width 16 height 19
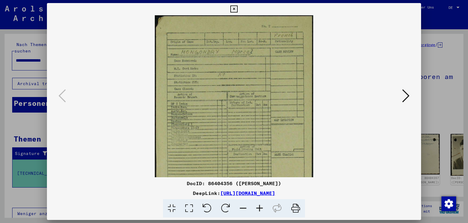
click at [264, 213] on icon at bounding box center [260, 208] width 16 height 19
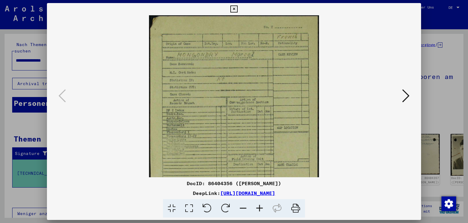
click at [264, 213] on icon at bounding box center [260, 208] width 16 height 19
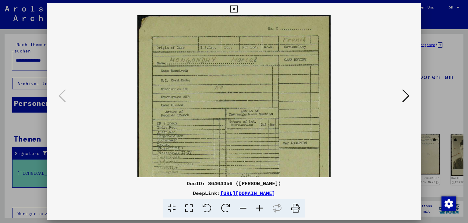
click at [264, 212] on icon at bounding box center [260, 208] width 16 height 19
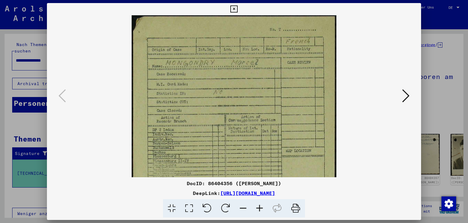
click at [265, 212] on icon at bounding box center [260, 208] width 16 height 19
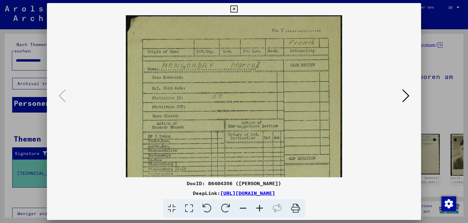
click at [265, 211] on icon at bounding box center [260, 208] width 16 height 19
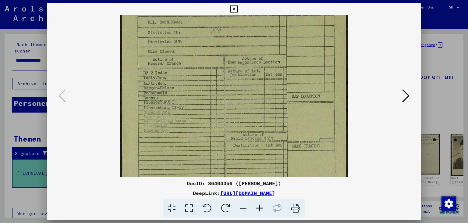
drag, startPoint x: 238, startPoint y: 101, endPoint x: 243, endPoint y: 31, distance: 70.0
click at [243, 31] on img at bounding box center [234, 94] width 228 height 299
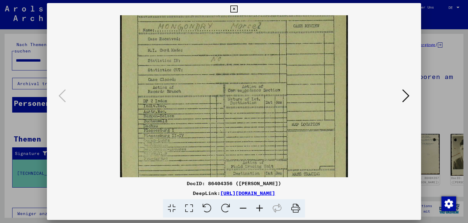
scroll to position [21, 0]
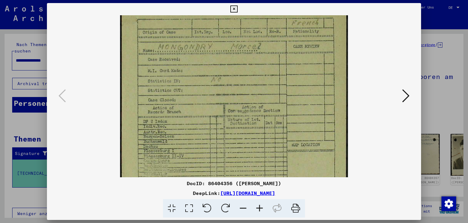
drag, startPoint x: 293, startPoint y: 140, endPoint x: 318, endPoint y: 160, distance: 31.6
click at [305, 182] on div "DocID: 86404356 ([PERSON_NAME]) DeepLink: [URL][DOMAIN_NAME]" at bounding box center [234, 110] width 375 height 215
click at [404, 102] on icon at bounding box center [406, 95] width 7 height 15
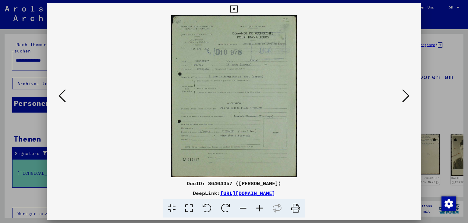
click at [404, 102] on icon at bounding box center [406, 95] width 7 height 15
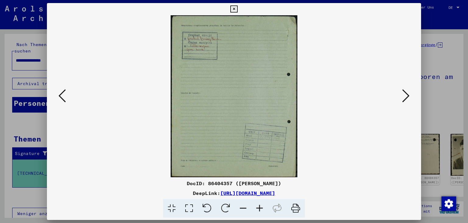
click at [404, 102] on icon at bounding box center [406, 95] width 7 height 15
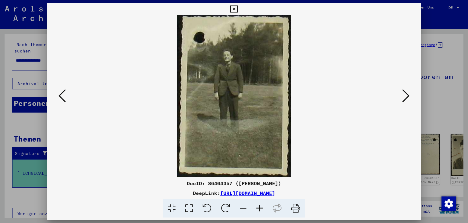
click at [404, 102] on icon at bounding box center [406, 95] width 7 height 15
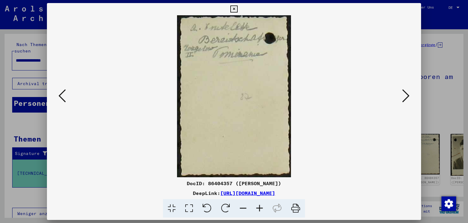
click at [403, 102] on icon at bounding box center [406, 95] width 7 height 15
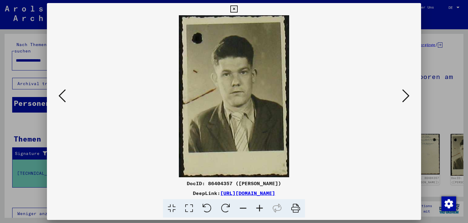
click at [403, 102] on icon at bounding box center [406, 95] width 7 height 15
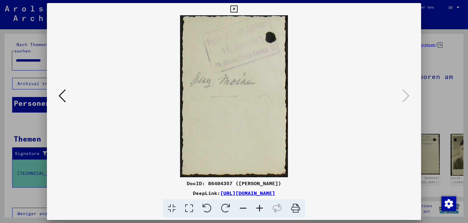
drag, startPoint x: 419, startPoint y: 9, endPoint x: 416, endPoint y: 12, distance: 3.9
click at [238, 9] on icon at bounding box center [234, 8] width 7 height 7
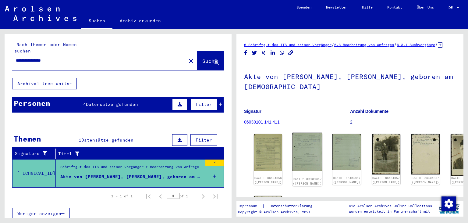
click at [300, 145] on img at bounding box center [308, 152] width 30 height 38
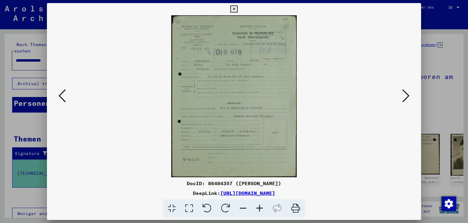
click at [262, 205] on icon at bounding box center [260, 208] width 16 height 19
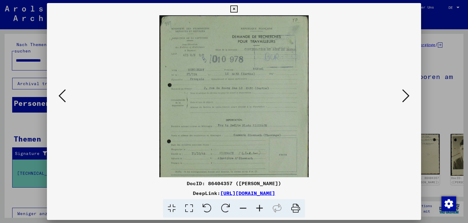
click at [262, 205] on icon at bounding box center [260, 208] width 16 height 19
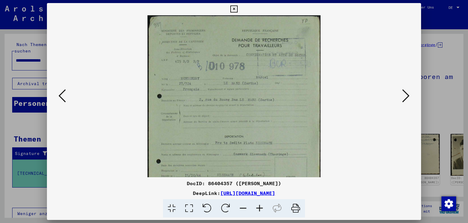
click at [262, 205] on icon at bounding box center [260, 208] width 16 height 19
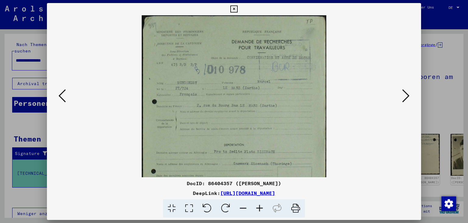
click at [262, 205] on icon at bounding box center [260, 208] width 16 height 19
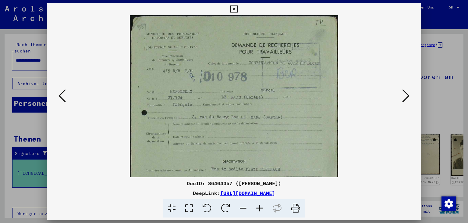
click at [262, 205] on icon at bounding box center [260, 208] width 16 height 19
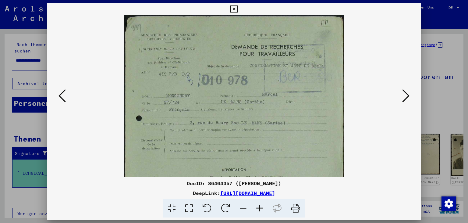
click at [262, 205] on icon at bounding box center [260, 208] width 16 height 19
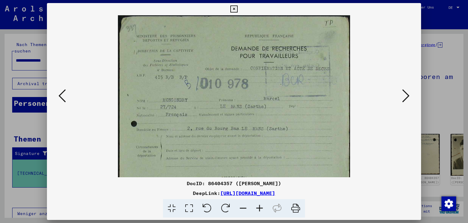
click at [262, 205] on icon at bounding box center [260, 208] width 16 height 19
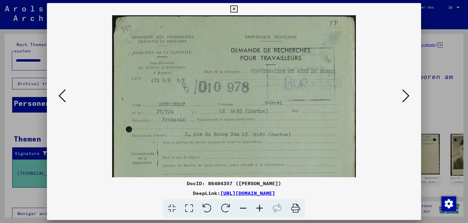
click at [262, 205] on icon at bounding box center [260, 208] width 16 height 19
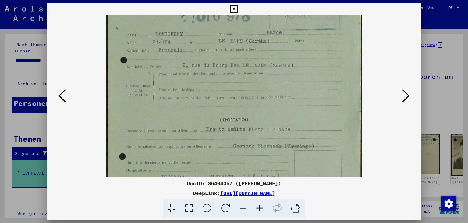
drag, startPoint x: 298, startPoint y: 120, endPoint x: 323, endPoint y: 45, distance: 78.7
click at [323, 45] on img at bounding box center [234, 106] width 256 height 330
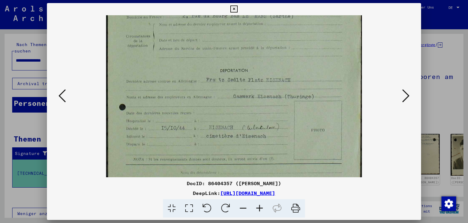
scroll to position [124, 0]
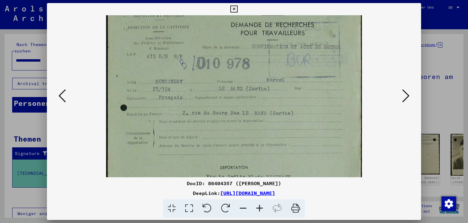
drag, startPoint x: 235, startPoint y: 143, endPoint x: 212, endPoint y: 72, distance: 75.3
click at [256, 191] on div "DocID: 86404357 ([PERSON_NAME]) DeepLink: [URL][DOMAIN_NAME]" at bounding box center [234, 110] width 375 height 215
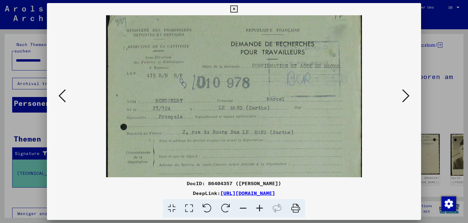
scroll to position [0, 0]
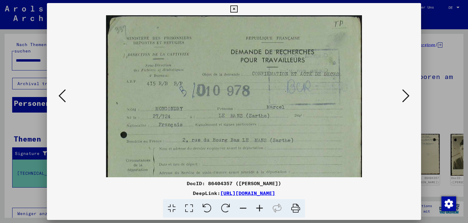
drag, startPoint x: 211, startPoint y: 70, endPoint x: 217, endPoint y: 126, distance: 56.0
click at [217, 126] on img at bounding box center [234, 180] width 256 height 330
drag, startPoint x: 181, startPoint y: 184, endPoint x: 286, endPoint y: 184, distance: 104.9
click at [286, 184] on div "DocID: 86404357 ([PERSON_NAME])" at bounding box center [234, 183] width 375 height 7
copy div "DocID: 86404357 ([PERSON_NAME])"
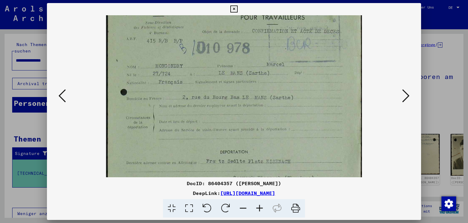
drag, startPoint x: 265, startPoint y: 124, endPoint x: 209, endPoint y: 156, distance: 64.4
click at [278, 79] on img at bounding box center [234, 138] width 256 height 330
click at [159, 129] on img at bounding box center [234, 136] width 256 height 330
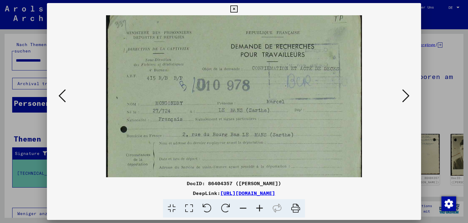
scroll to position [4, 0]
drag, startPoint x: 363, startPoint y: 93, endPoint x: 371, endPoint y: 133, distance: 41.1
click at [371, 133] on viewer-one-image at bounding box center [234, 92] width 333 height 162
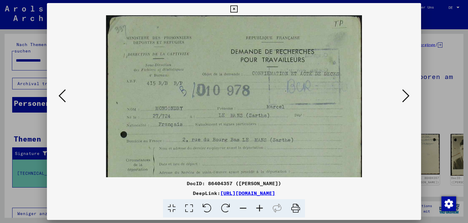
drag, startPoint x: 156, startPoint y: 54, endPoint x: 158, endPoint y: 59, distance: 4.5
click at [158, 59] on img at bounding box center [234, 180] width 256 height 330
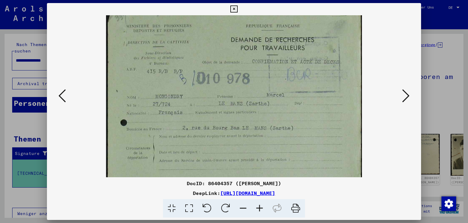
scroll to position [13, 0]
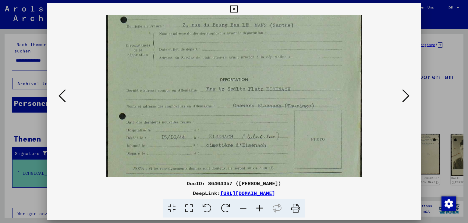
drag, startPoint x: 238, startPoint y: 129, endPoint x: 240, endPoint y: 36, distance: 92.7
click at [237, 15] on img at bounding box center [234, 65] width 256 height 330
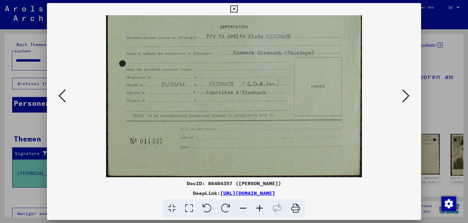
drag, startPoint x: 287, startPoint y: 115, endPoint x: 284, endPoint y: 37, distance: 78.4
click at [284, 37] on img at bounding box center [234, 13] width 256 height 330
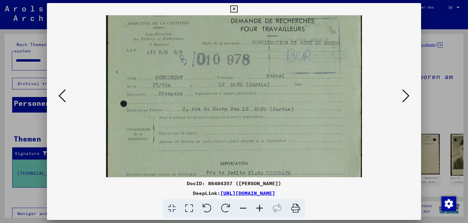
drag, startPoint x: 294, startPoint y: 59, endPoint x: 330, endPoint y: 182, distance: 127.8
click at [334, 190] on div "DocID: 86404357 ([PERSON_NAME]) DeepLink: [URL][DOMAIN_NAME]" at bounding box center [234, 110] width 375 height 215
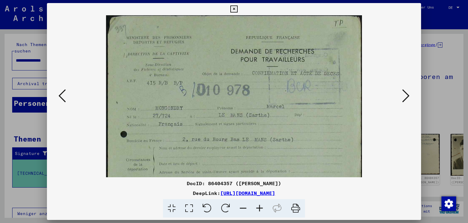
scroll to position [0, 0]
drag, startPoint x: 285, startPoint y: 101, endPoint x: 297, endPoint y: 127, distance: 28.8
click at [310, 149] on img at bounding box center [234, 180] width 256 height 330
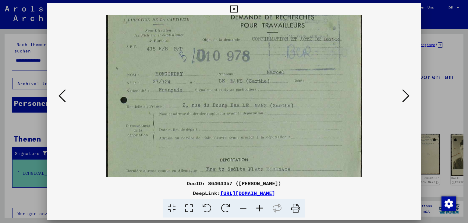
scroll to position [80, 0]
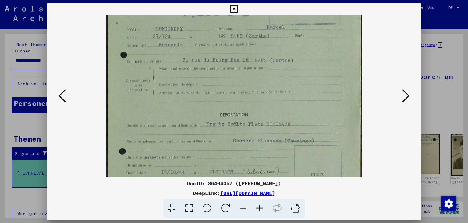
drag, startPoint x: 233, startPoint y: 125, endPoint x: 249, endPoint y: 49, distance: 77.8
click at [249, 49] on img at bounding box center [234, 100] width 256 height 330
click at [408, 92] on icon at bounding box center [406, 95] width 7 height 15
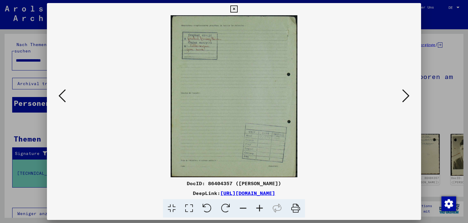
click at [258, 208] on icon at bounding box center [260, 208] width 16 height 19
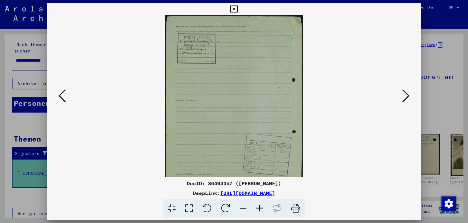
click at [258, 208] on icon at bounding box center [260, 208] width 16 height 19
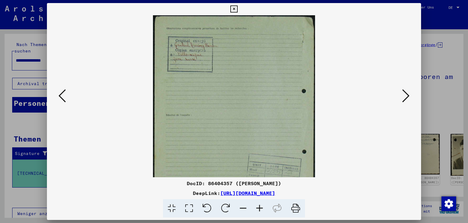
click at [259, 208] on icon at bounding box center [260, 208] width 16 height 19
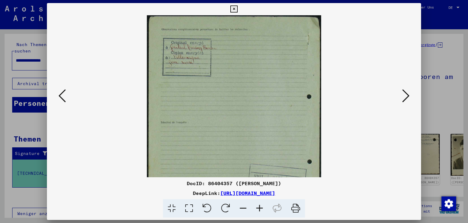
click at [259, 208] on icon at bounding box center [260, 208] width 16 height 19
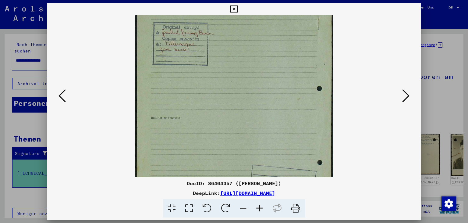
scroll to position [64, 0]
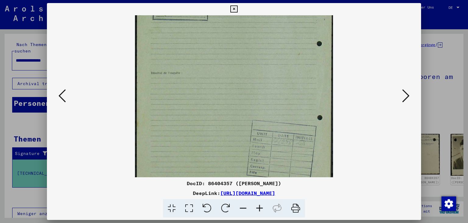
drag, startPoint x: 258, startPoint y: 77, endPoint x: 259, endPoint y: 14, distance: 63.7
click at [259, 14] on div "DocID: 86404357 ([PERSON_NAME]) DeepLink: [URL][DOMAIN_NAME]" at bounding box center [234, 110] width 375 height 215
click at [238, 7] on icon at bounding box center [234, 8] width 7 height 7
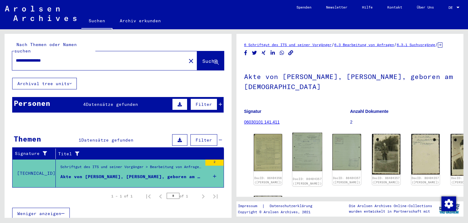
click at [309, 149] on img at bounding box center [308, 152] width 30 height 38
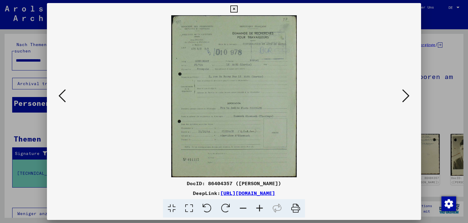
click at [263, 206] on icon at bounding box center [260, 208] width 16 height 19
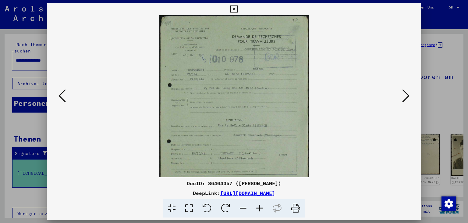
click at [263, 206] on icon at bounding box center [260, 208] width 16 height 19
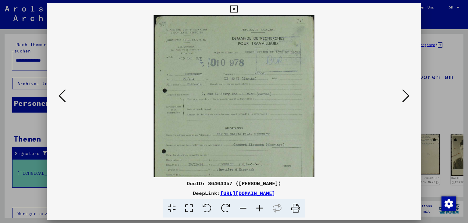
click at [263, 206] on icon at bounding box center [260, 208] width 16 height 19
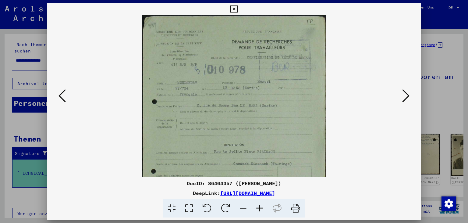
click at [263, 206] on icon at bounding box center [260, 208] width 16 height 19
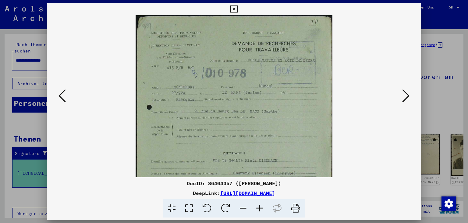
click at [263, 206] on icon at bounding box center [260, 208] width 16 height 19
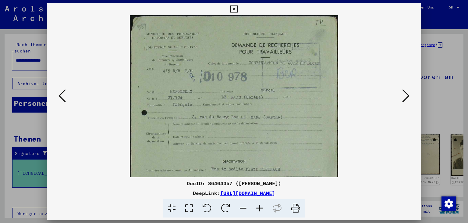
click at [263, 206] on icon at bounding box center [260, 208] width 16 height 19
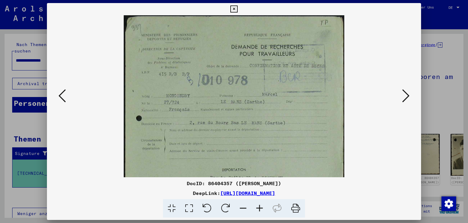
click at [263, 206] on icon at bounding box center [260, 208] width 16 height 19
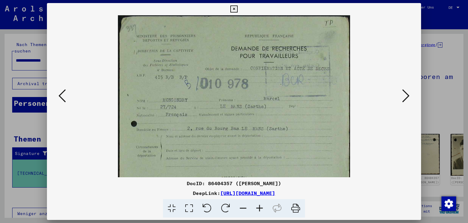
click at [263, 206] on icon at bounding box center [260, 208] width 16 height 19
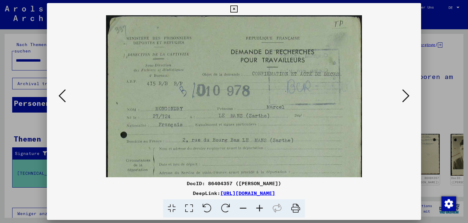
click at [263, 206] on icon at bounding box center [260, 208] width 16 height 19
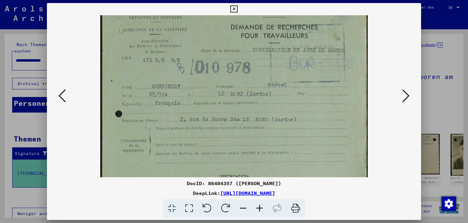
scroll to position [30, 0]
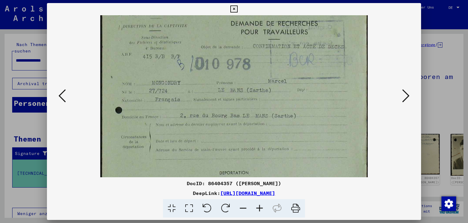
drag, startPoint x: 284, startPoint y: 118, endPoint x: 291, endPoint y: 88, distance: 31.0
click at [291, 88] on img at bounding box center [234, 157] width 268 height 345
click at [238, 7] on icon at bounding box center [234, 8] width 7 height 7
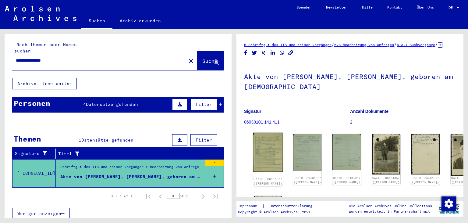
click at [272, 138] on img at bounding box center [268, 152] width 30 height 39
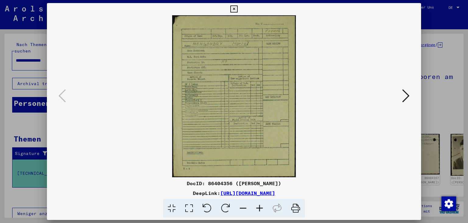
click at [238, 9] on icon at bounding box center [234, 8] width 7 height 7
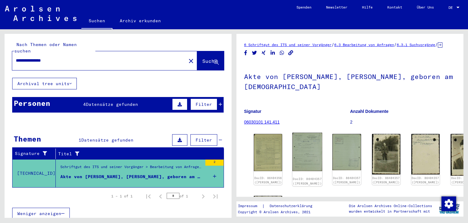
click at [304, 145] on img at bounding box center [308, 152] width 30 height 38
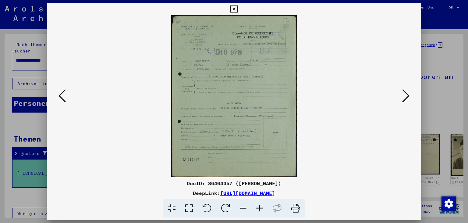
click at [263, 208] on icon at bounding box center [260, 208] width 16 height 19
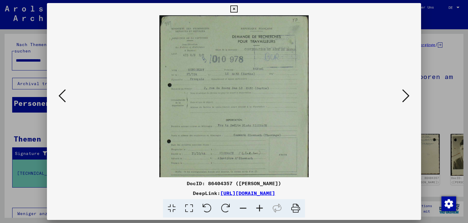
click at [263, 208] on icon at bounding box center [260, 208] width 16 height 19
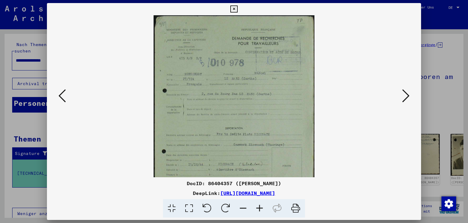
click at [263, 208] on icon at bounding box center [260, 208] width 16 height 19
click at [263, 207] on icon at bounding box center [260, 208] width 16 height 19
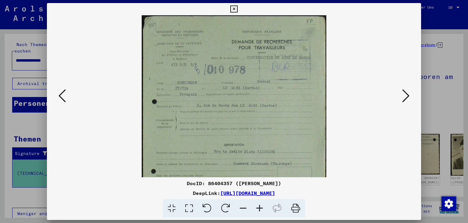
click at [263, 207] on icon at bounding box center [260, 208] width 16 height 19
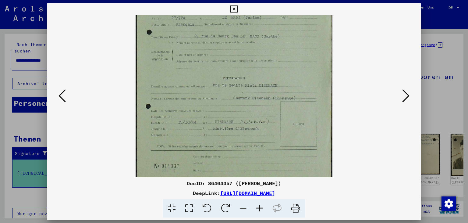
scroll to position [77, 0]
drag, startPoint x: 236, startPoint y: 143, endPoint x: 233, endPoint y: 66, distance: 77.2
click at [233, 66] on img at bounding box center [234, 64] width 197 height 253
click at [257, 204] on icon at bounding box center [260, 208] width 16 height 19
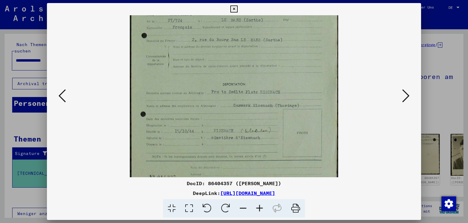
click at [257, 204] on icon at bounding box center [260, 208] width 16 height 19
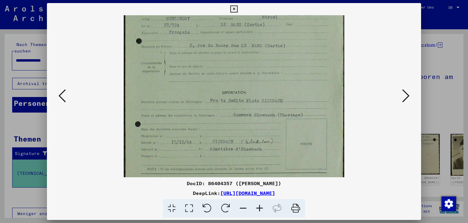
click at [257, 204] on icon at bounding box center [260, 208] width 16 height 19
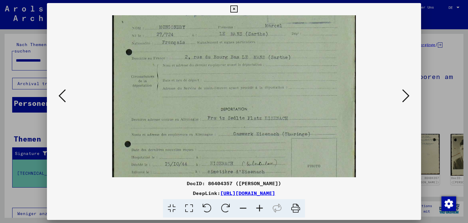
click at [257, 204] on icon at bounding box center [260, 208] width 16 height 19
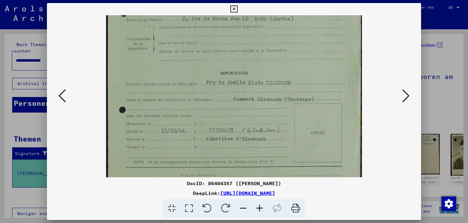
scroll to position [123, 0]
drag, startPoint x: 234, startPoint y: 116, endPoint x: 234, endPoint y: 104, distance: 11.6
click at [234, 104] on img at bounding box center [234, 58] width 256 height 330
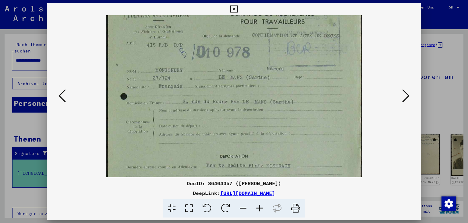
drag, startPoint x: 301, startPoint y: 76, endPoint x: 321, endPoint y: 154, distance: 80.1
click at [326, 160] on img at bounding box center [234, 142] width 256 height 330
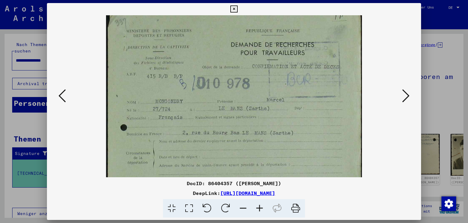
scroll to position [0, 0]
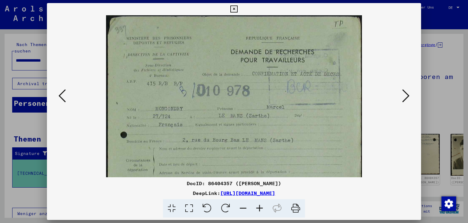
drag, startPoint x: 281, startPoint y: 82, endPoint x: 305, endPoint y: 136, distance: 59.1
click at [307, 139] on img at bounding box center [234, 180] width 256 height 330
click at [409, 91] on icon at bounding box center [406, 95] width 7 height 15
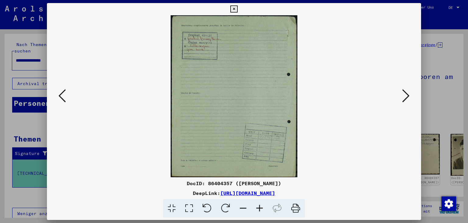
click at [260, 205] on icon at bounding box center [260, 208] width 16 height 19
click at [263, 205] on icon at bounding box center [260, 208] width 16 height 19
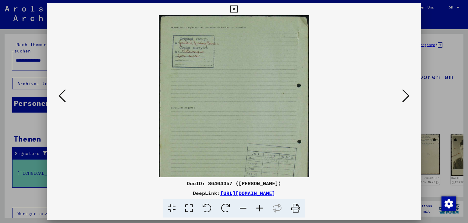
click at [264, 204] on icon at bounding box center [260, 208] width 16 height 19
click at [265, 203] on icon at bounding box center [260, 208] width 16 height 19
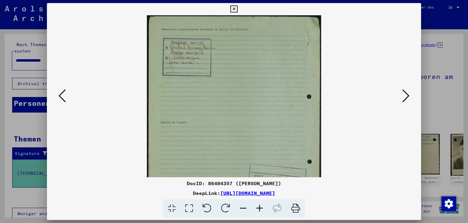
click at [265, 203] on icon at bounding box center [260, 208] width 16 height 19
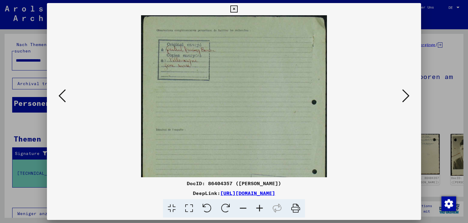
click at [265, 203] on icon at bounding box center [260, 208] width 16 height 19
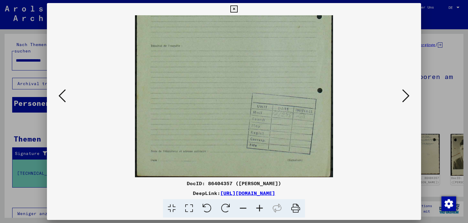
scroll to position [91, 0]
drag, startPoint x: 267, startPoint y: 148, endPoint x: 268, endPoint y: 55, distance: 92.4
click at [268, 55] on img at bounding box center [234, 50] width 198 height 253
drag, startPoint x: 170, startPoint y: 98, endPoint x: 167, endPoint y: 99, distance: 3.8
click at [168, 99] on img at bounding box center [234, 50] width 198 height 253
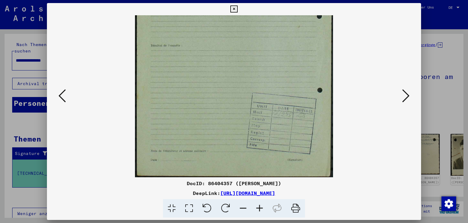
scroll to position [91, 0]
click at [181, 106] on img at bounding box center [234, 50] width 198 height 253
click at [408, 92] on icon at bounding box center [406, 95] width 7 height 15
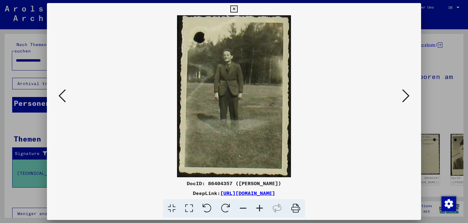
click at [407, 92] on icon at bounding box center [406, 95] width 7 height 15
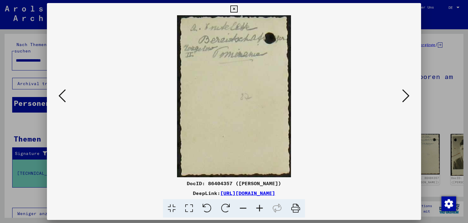
drag, startPoint x: 407, startPoint y: 92, endPoint x: 363, endPoint y: 68, distance: 50.5
click at [390, 47] on div at bounding box center [234, 96] width 375 height 162
click at [260, 209] on icon at bounding box center [260, 208] width 16 height 19
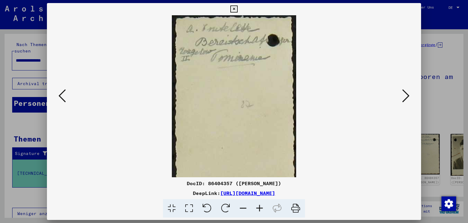
click at [261, 208] on icon at bounding box center [260, 208] width 16 height 19
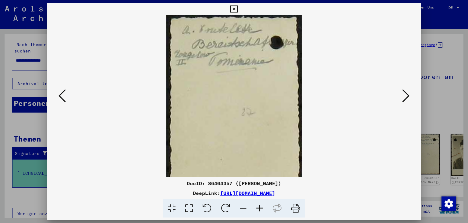
click at [261, 208] on icon at bounding box center [260, 208] width 16 height 19
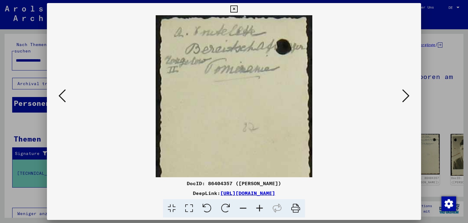
click at [261, 207] on icon at bounding box center [260, 208] width 16 height 19
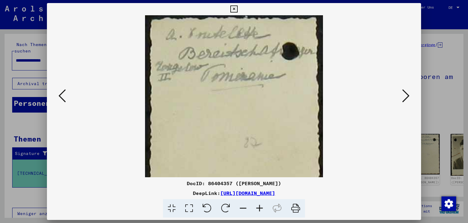
click at [262, 207] on icon at bounding box center [260, 208] width 16 height 19
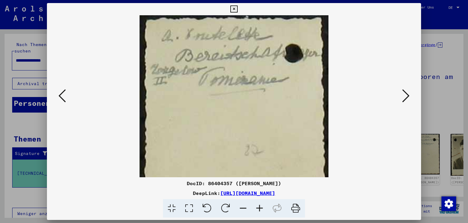
click at [262, 206] on icon at bounding box center [260, 208] width 16 height 19
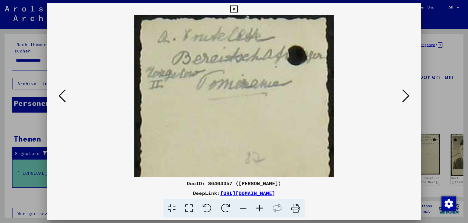
click at [262, 206] on icon at bounding box center [260, 208] width 16 height 19
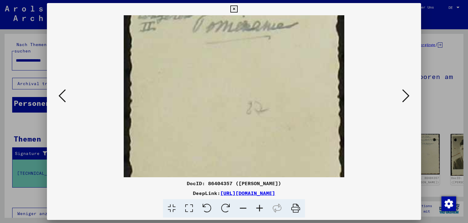
scroll to position [74, 0]
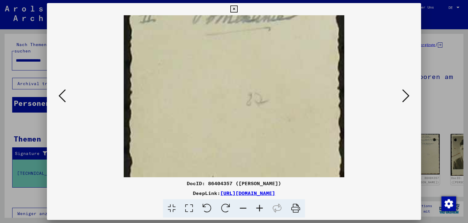
drag, startPoint x: 221, startPoint y: 145, endPoint x: 269, endPoint y: 96, distance: 69.0
click at [245, 91] on img at bounding box center [234, 98] width 221 height 314
click at [57, 94] on button at bounding box center [62, 96] width 11 height 17
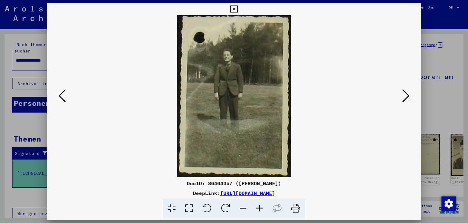
scroll to position [0, 0]
click at [401, 92] on viewer-one-image at bounding box center [234, 96] width 333 height 162
click at [406, 90] on icon at bounding box center [406, 95] width 7 height 15
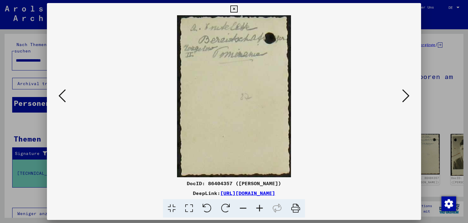
click at [406, 90] on icon at bounding box center [406, 95] width 7 height 15
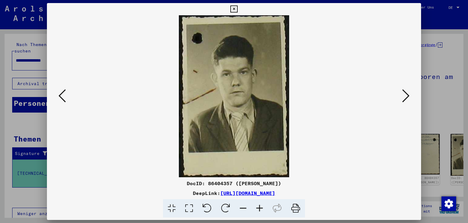
click at [405, 89] on icon at bounding box center [406, 95] width 7 height 15
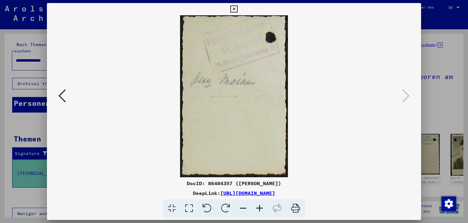
click at [260, 207] on icon at bounding box center [260, 208] width 16 height 19
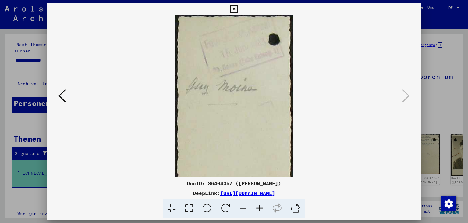
click at [260, 207] on icon at bounding box center [260, 208] width 16 height 19
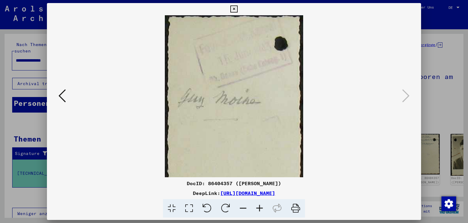
click at [260, 207] on icon at bounding box center [260, 208] width 16 height 19
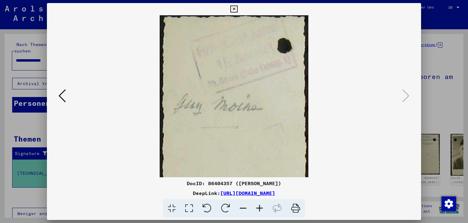
click at [271, 193] on link "[URL][DOMAIN_NAME]" at bounding box center [247, 193] width 55 height 6
click at [61, 100] on icon at bounding box center [62, 95] width 7 height 15
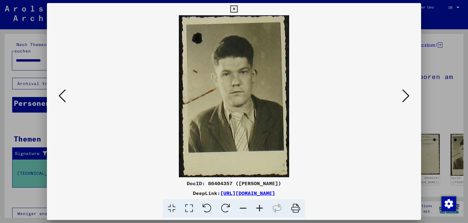
click at [61, 100] on icon at bounding box center [62, 95] width 7 height 15
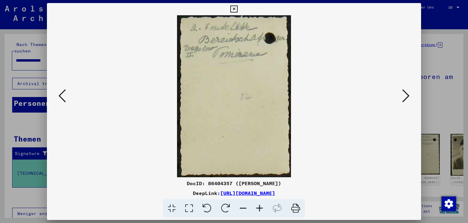
click at [239, 7] on button at bounding box center [234, 9] width 11 height 12
